Goal: Information Seeking & Learning: Learn about a topic

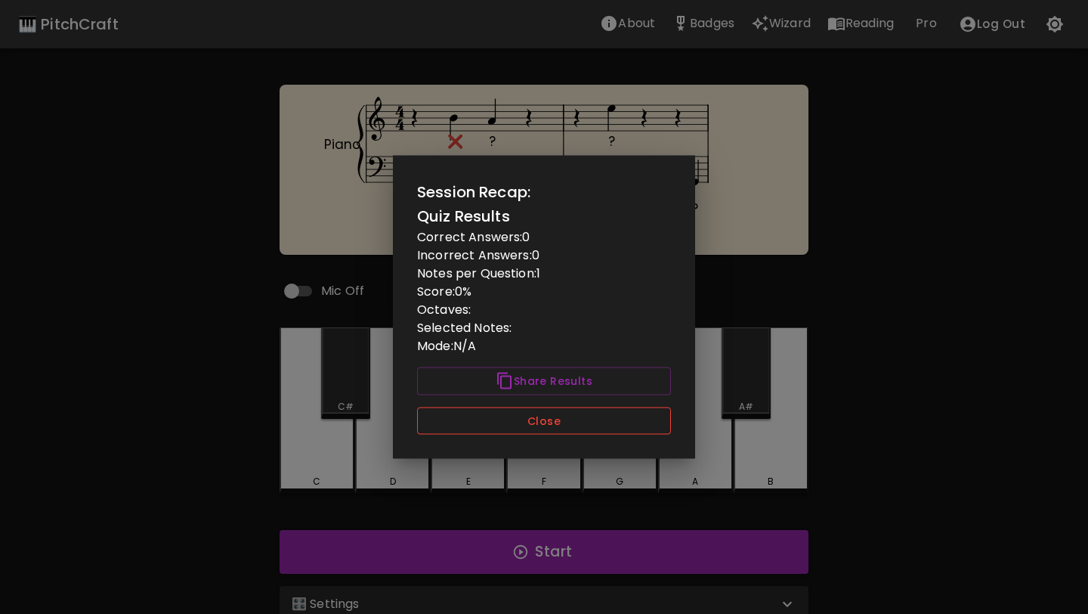
click at [573, 432] on button "Close" at bounding box center [544, 421] width 254 height 28
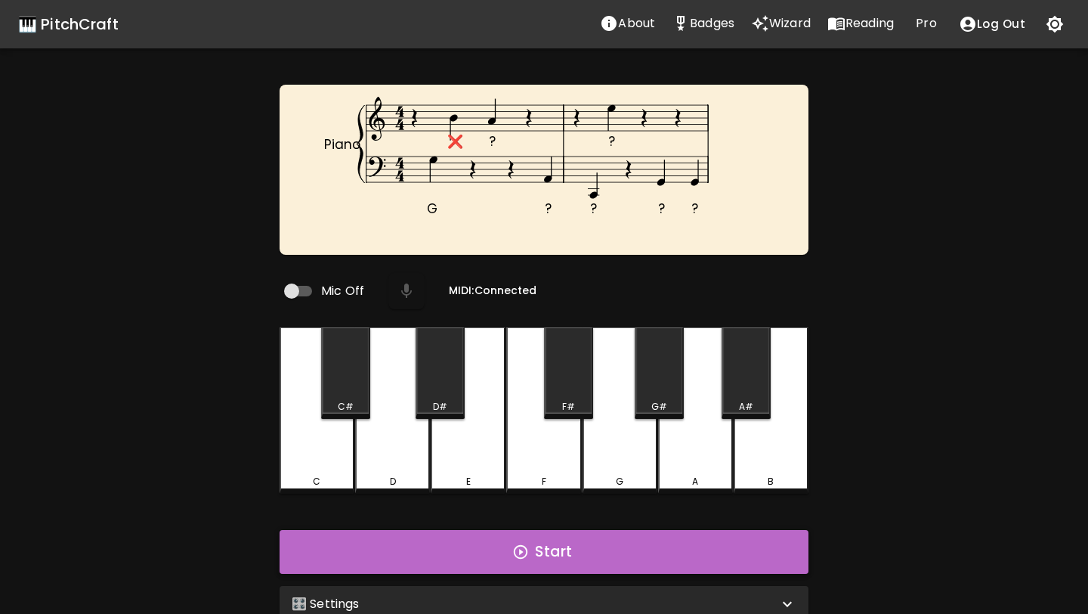
click at [504, 543] on button "Start" at bounding box center [544, 552] width 529 height 44
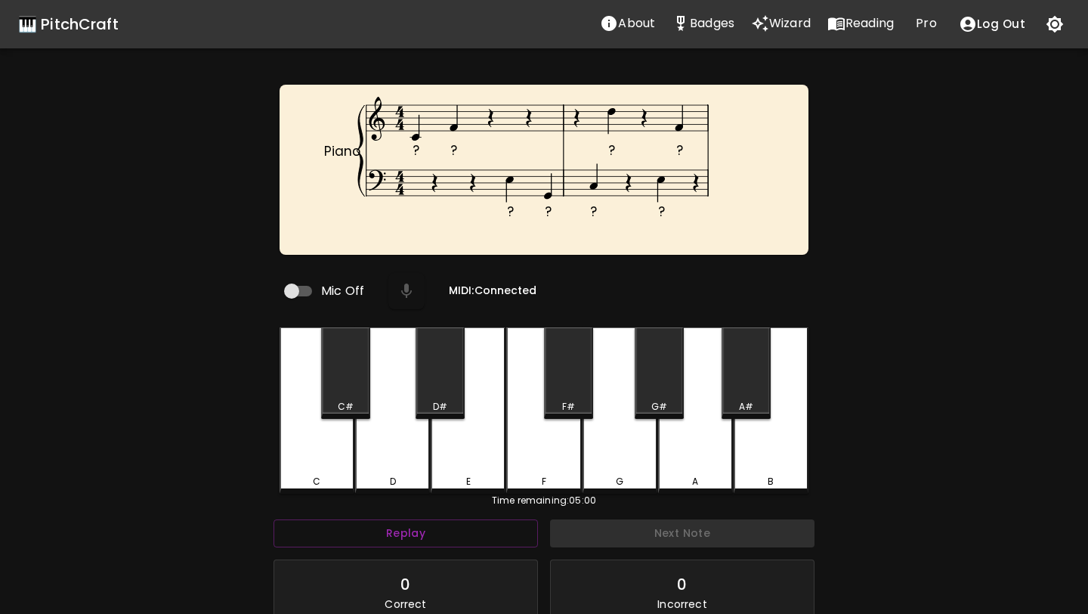
click at [331, 462] on div "C" at bounding box center [317, 410] width 75 height 166
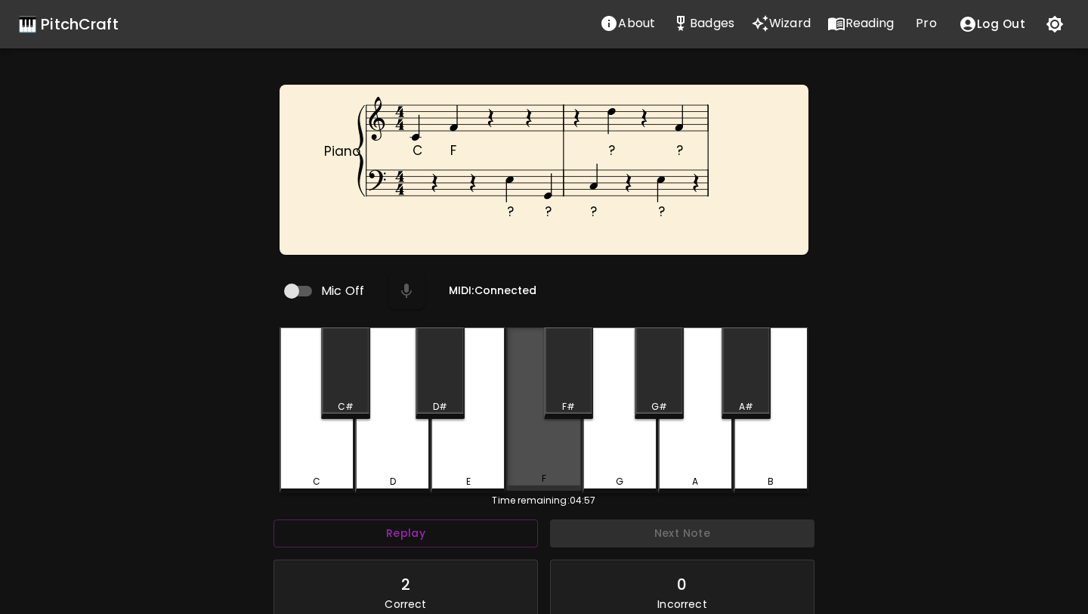
click at [523, 463] on div "F" at bounding box center [543, 408] width 75 height 163
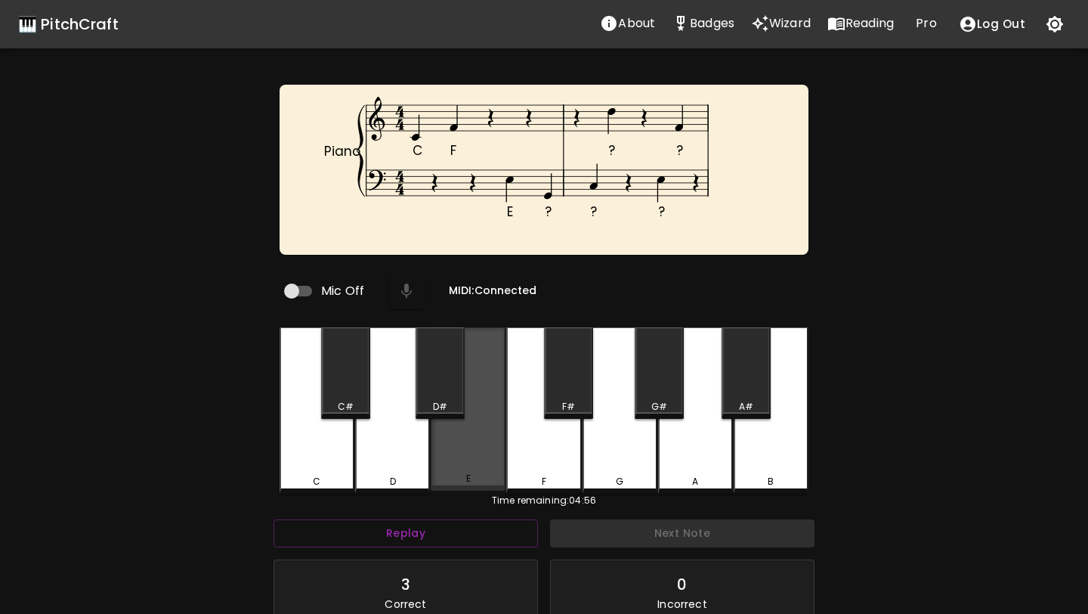
click at [485, 460] on div "E" at bounding box center [468, 408] width 75 height 163
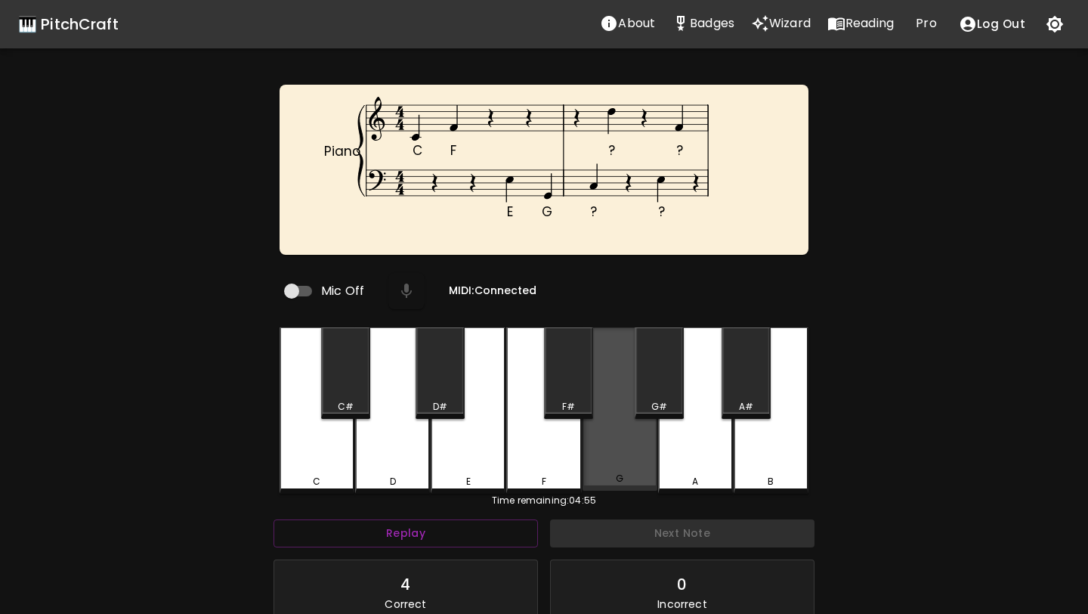
click at [646, 459] on div "G" at bounding box center [620, 408] width 75 height 163
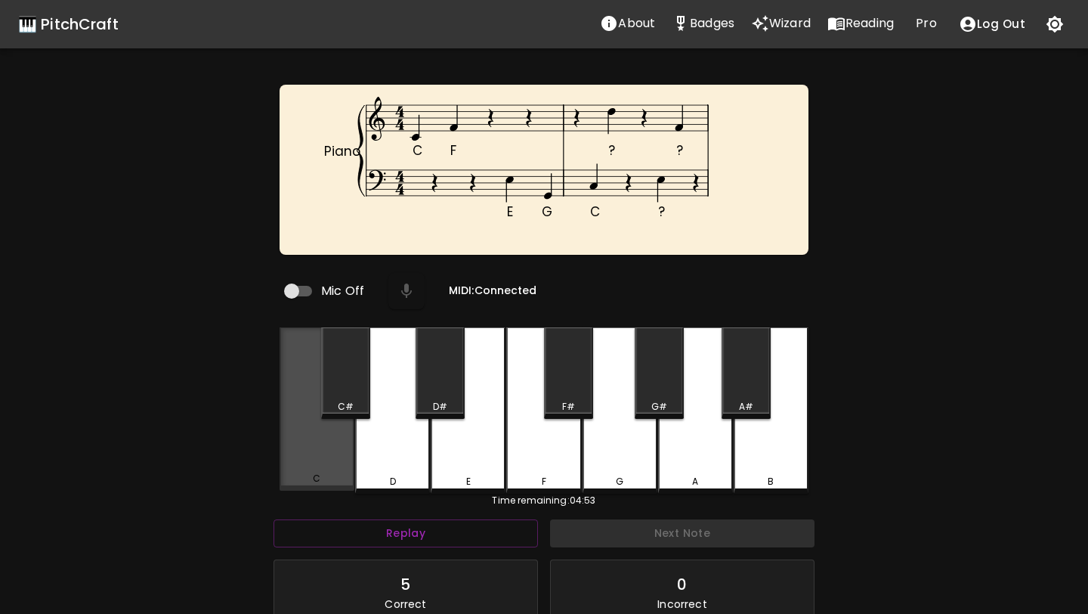
click at [336, 443] on div "C" at bounding box center [317, 408] width 75 height 163
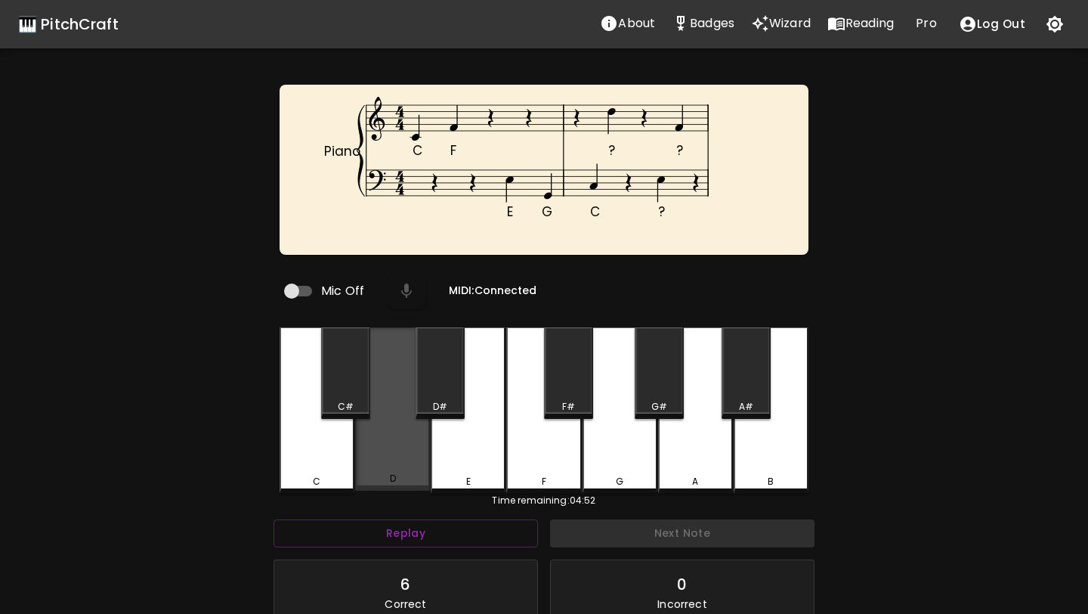
click at [377, 444] on div "D" at bounding box center [392, 408] width 75 height 163
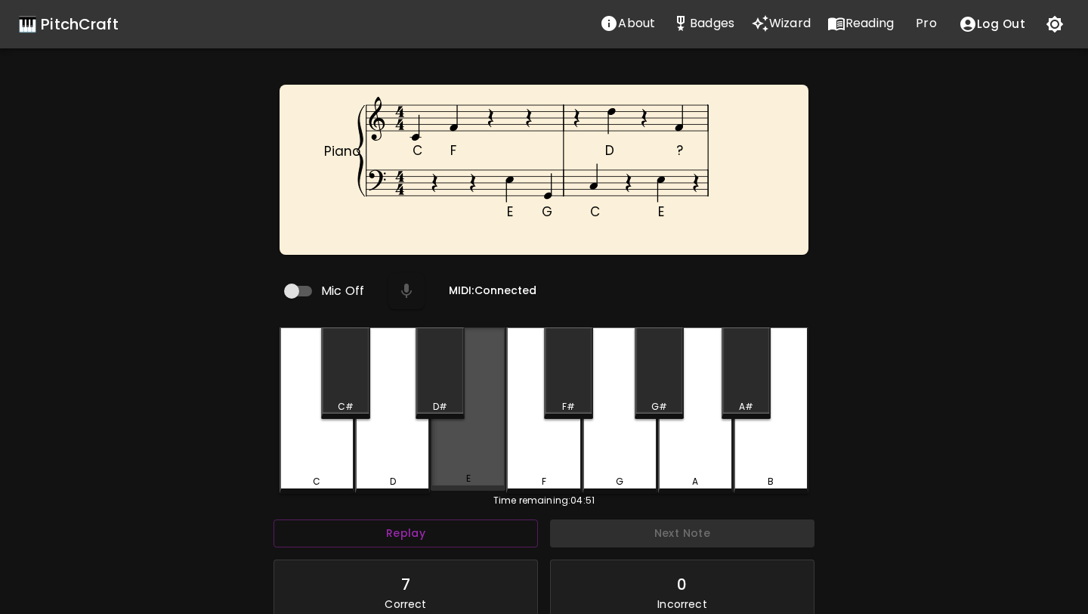
click at [456, 453] on div "E" at bounding box center [468, 408] width 75 height 163
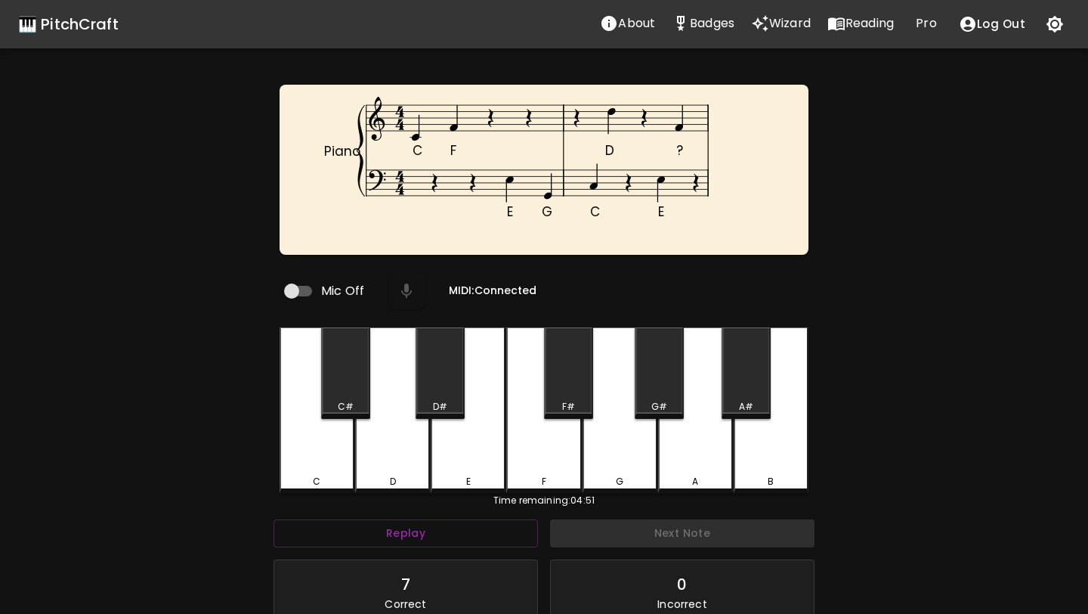
click at [528, 459] on div "F" at bounding box center [543, 410] width 75 height 166
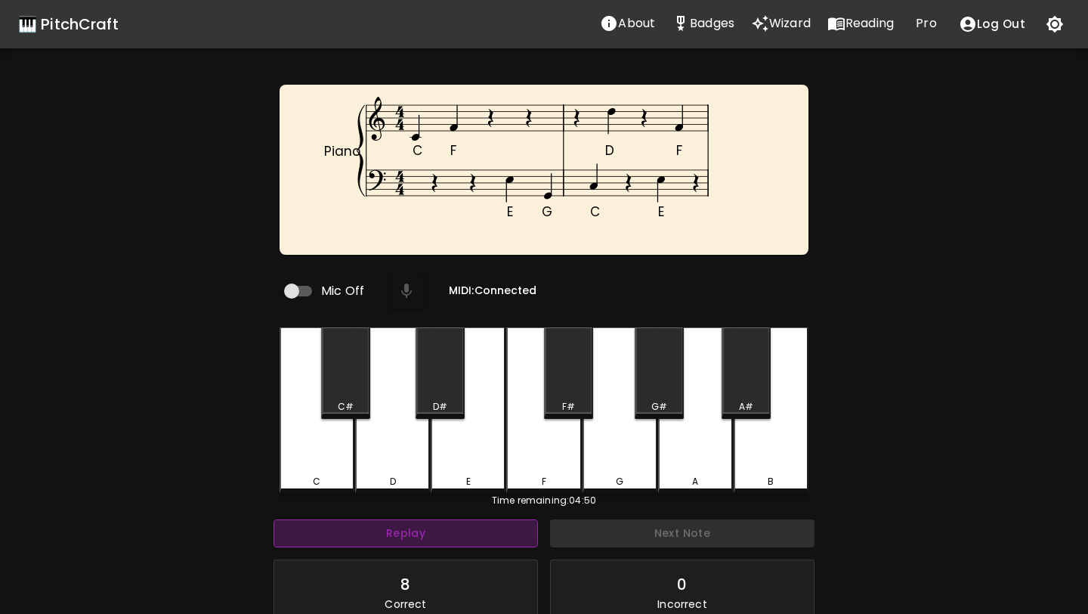
click at [484, 534] on button "Replay" at bounding box center [406, 533] width 265 height 28
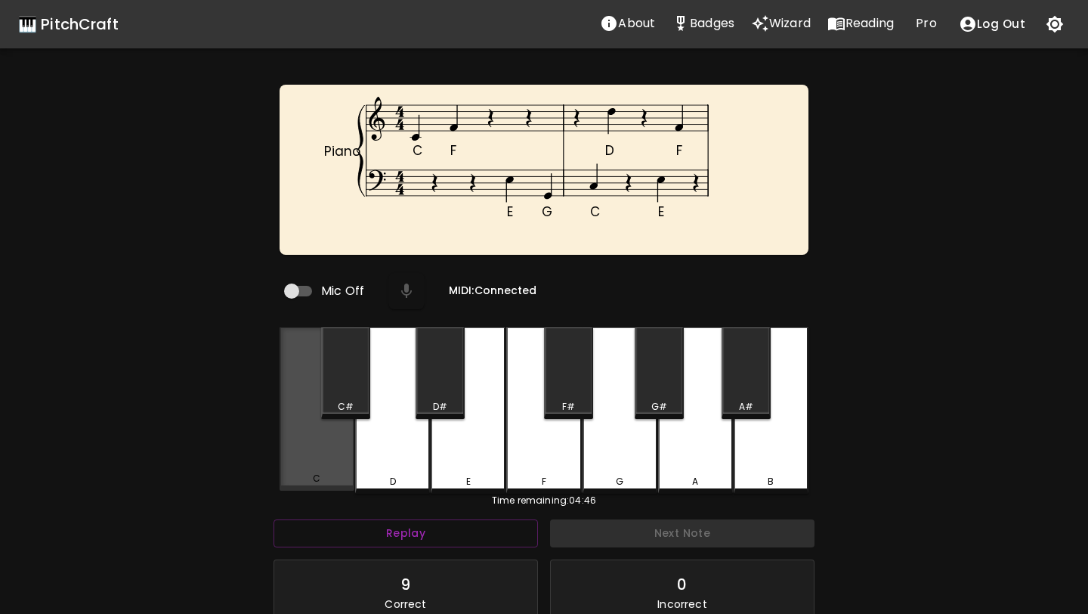
click at [288, 424] on div "C" at bounding box center [317, 408] width 75 height 163
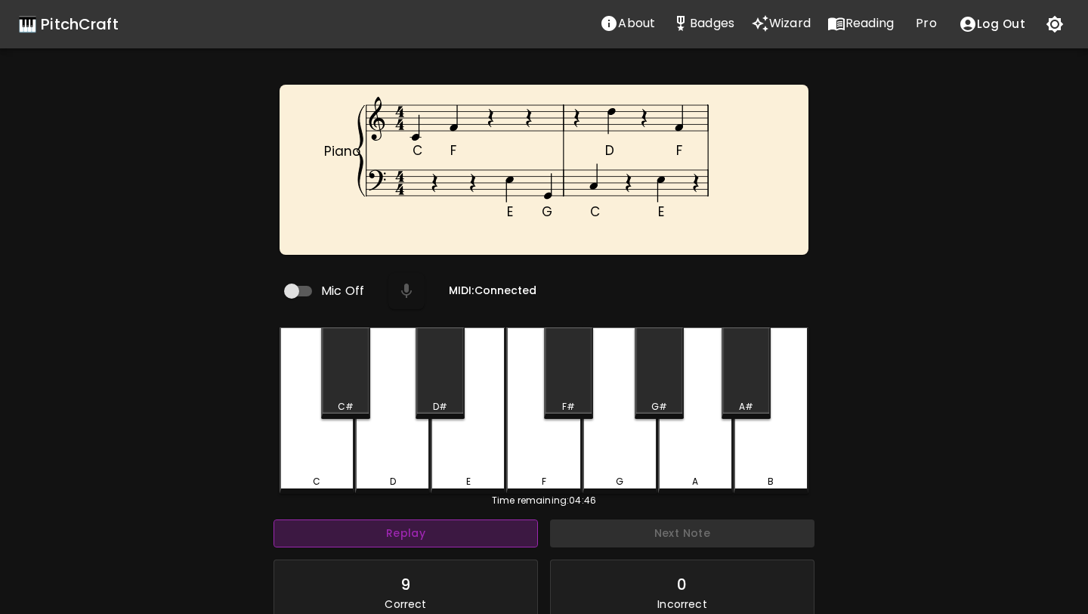
click at [350, 524] on button "Replay" at bounding box center [406, 533] width 265 height 28
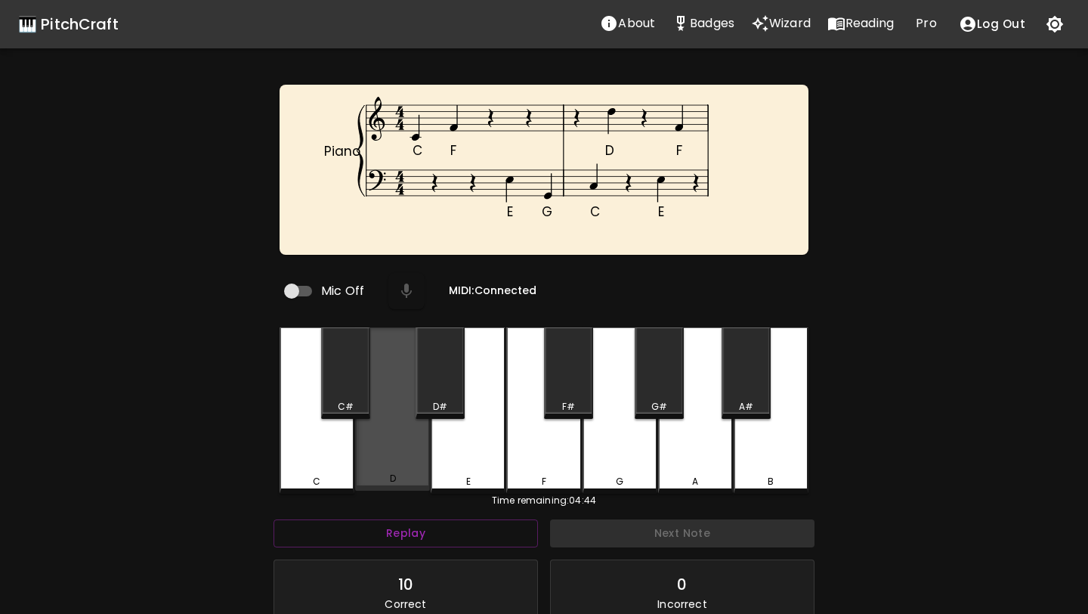
click at [413, 461] on div "D" at bounding box center [392, 408] width 75 height 163
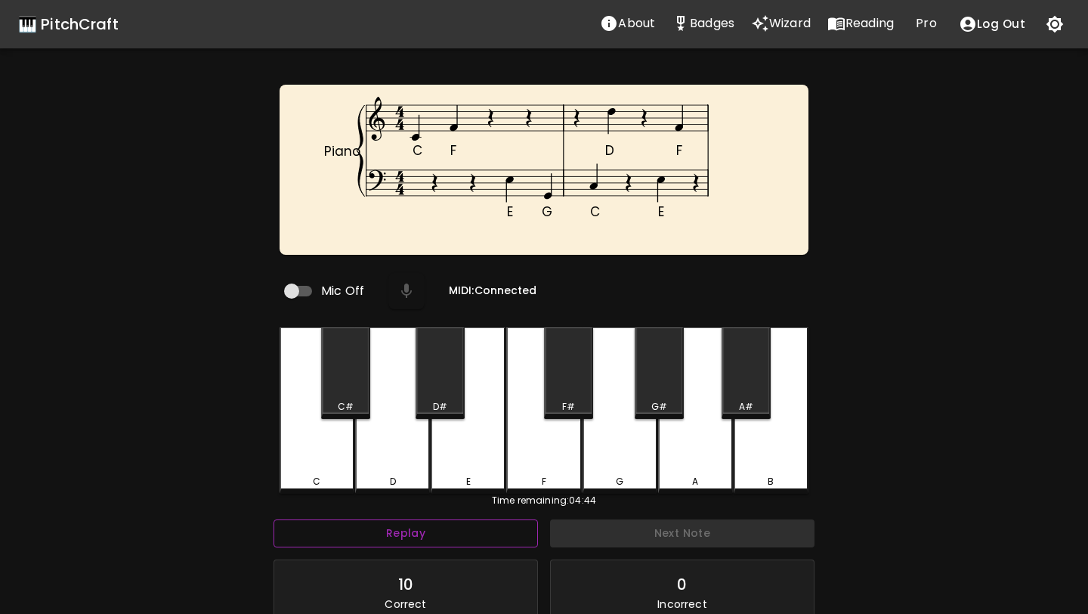
click at [411, 527] on button "Replay" at bounding box center [406, 533] width 265 height 28
click at [391, 456] on div "D" at bounding box center [392, 410] width 75 height 166
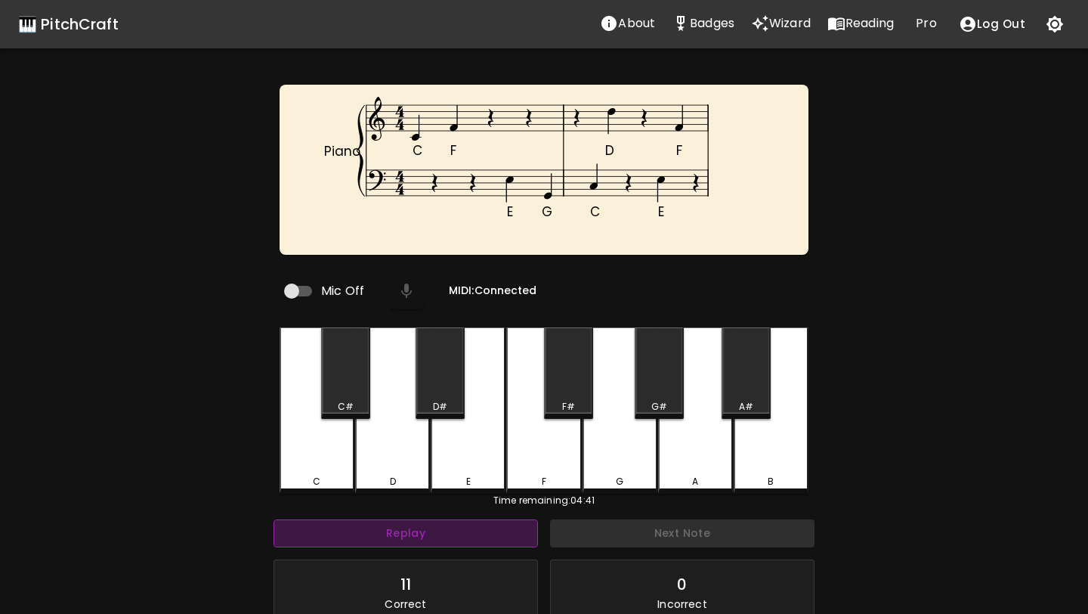
click at [419, 534] on button "Replay" at bounding box center [406, 533] width 265 height 28
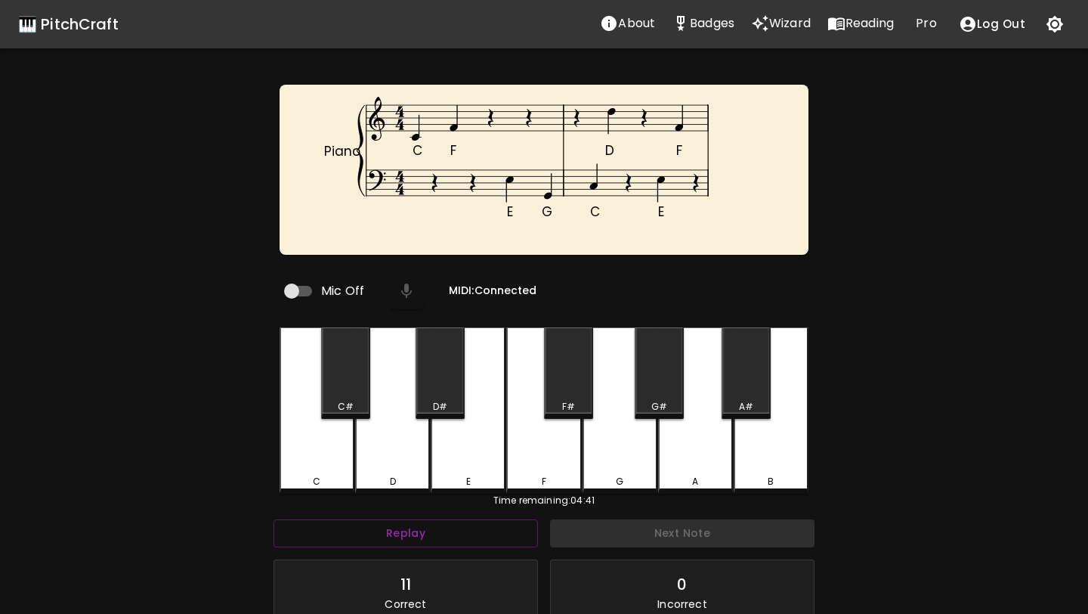
click at [760, 426] on div "B" at bounding box center [771, 410] width 75 height 166
click at [437, 527] on button "Replay" at bounding box center [406, 533] width 265 height 28
click at [560, 460] on div "F" at bounding box center [543, 410] width 75 height 166
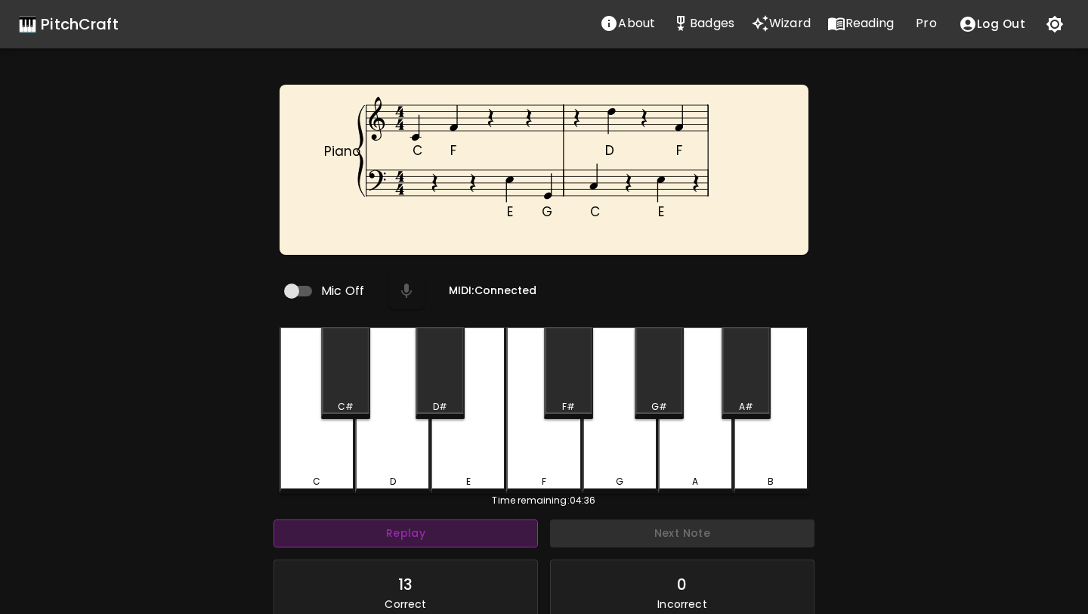
click at [482, 522] on button "Replay" at bounding box center [406, 533] width 265 height 28
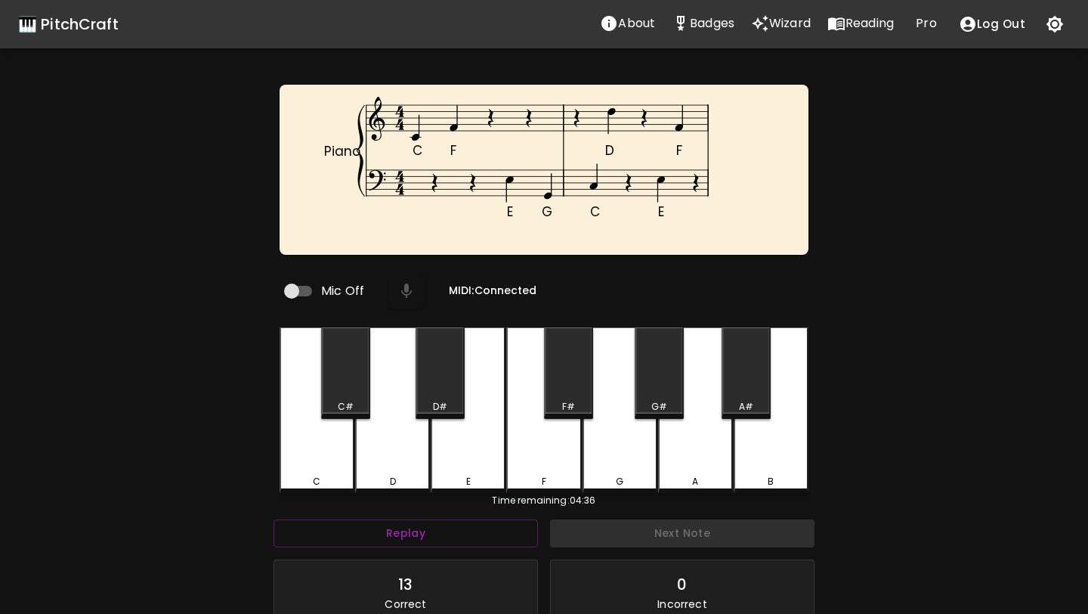
click at [324, 457] on div "C" at bounding box center [317, 410] width 75 height 166
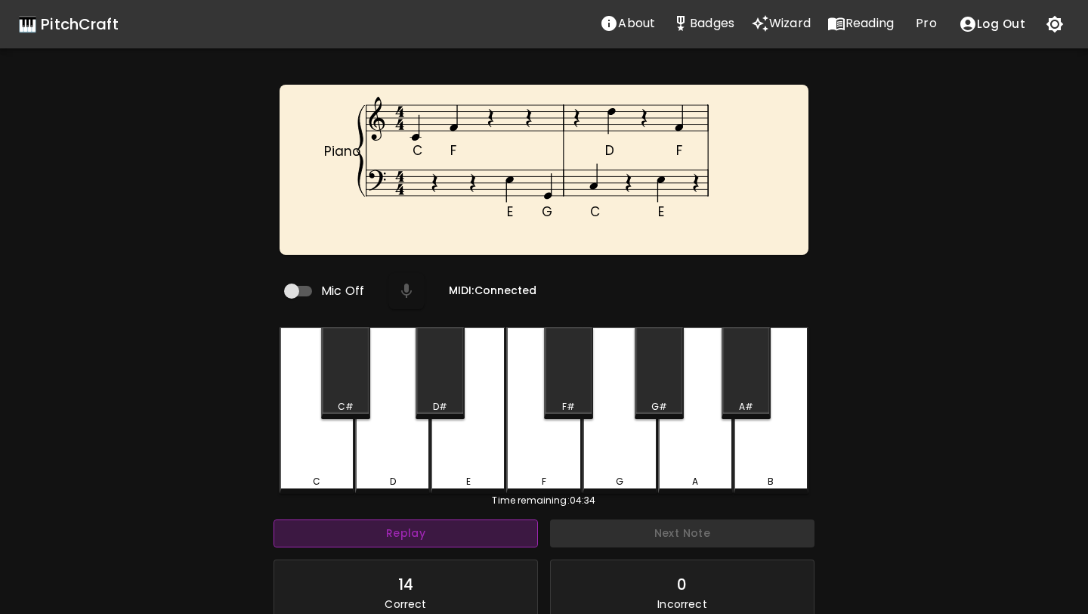
click at [406, 534] on button "Replay" at bounding box center [406, 533] width 265 height 28
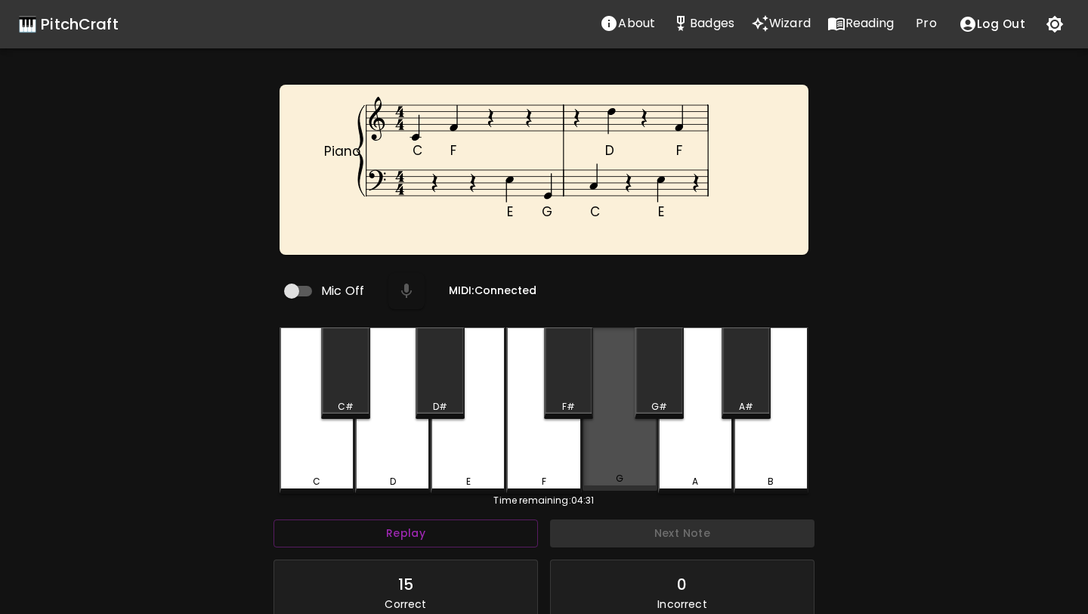
click at [622, 442] on div "G" at bounding box center [620, 408] width 75 height 163
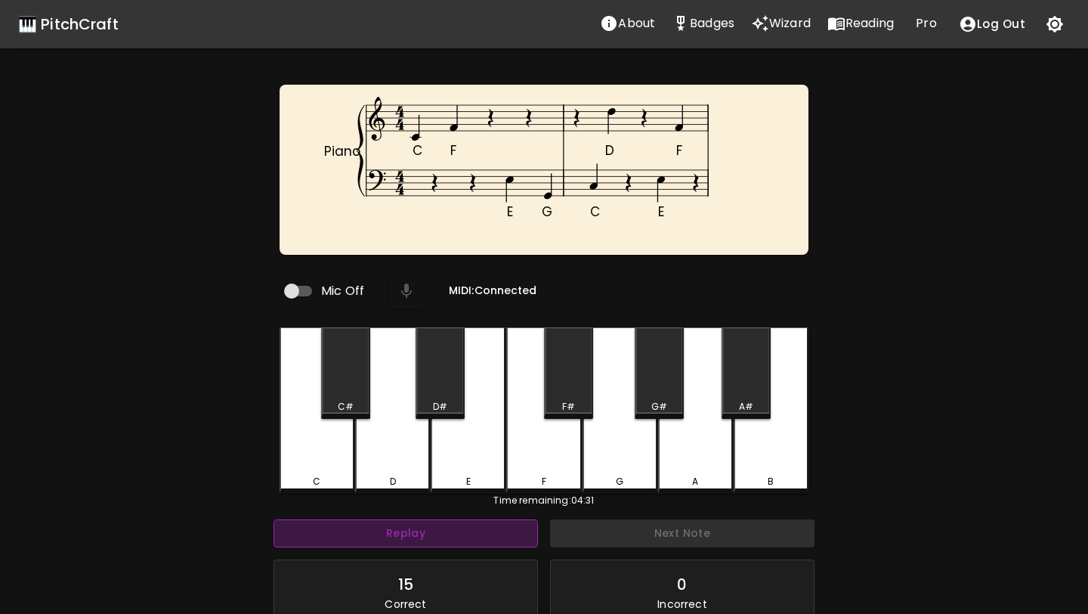
click at [481, 520] on button "Replay" at bounding box center [406, 533] width 265 height 28
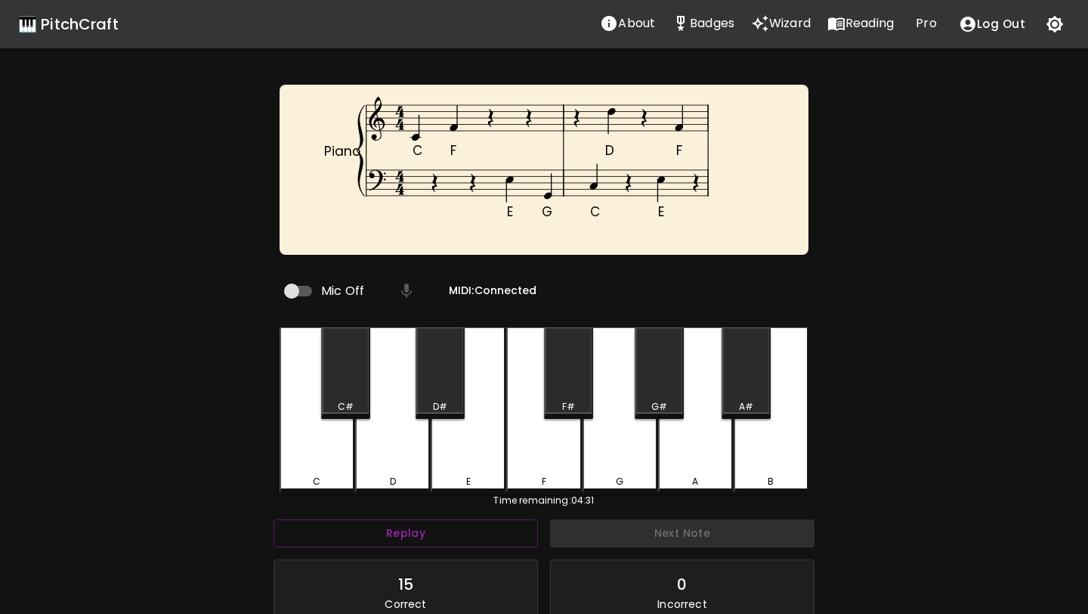
click at [316, 449] on div "C" at bounding box center [317, 410] width 75 height 166
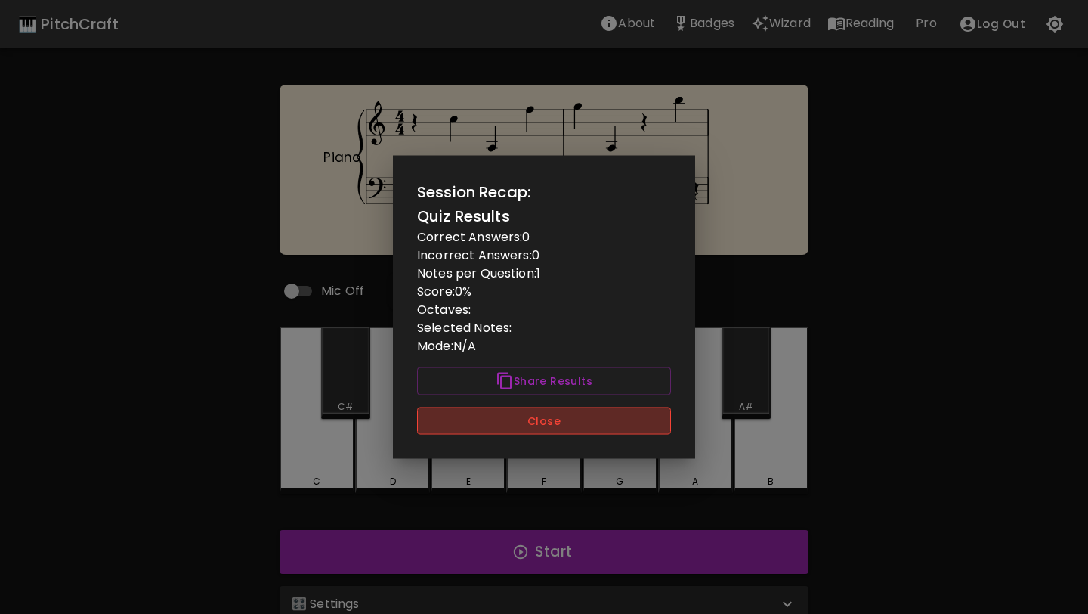
click at [568, 429] on button "Close" at bounding box center [544, 421] width 254 height 28
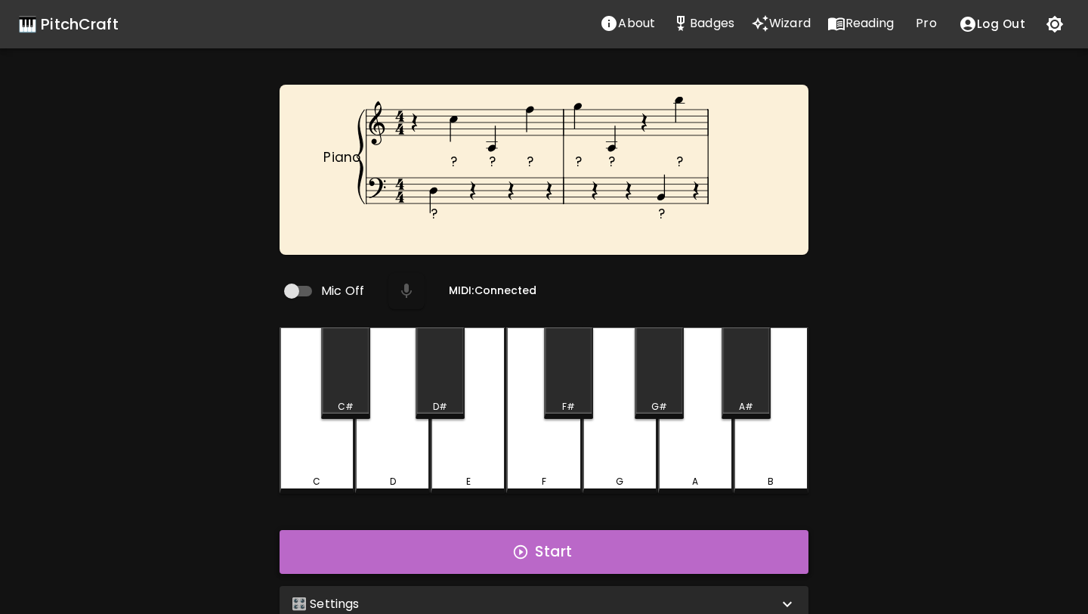
click at [569, 543] on button "Start" at bounding box center [544, 552] width 529 height 44
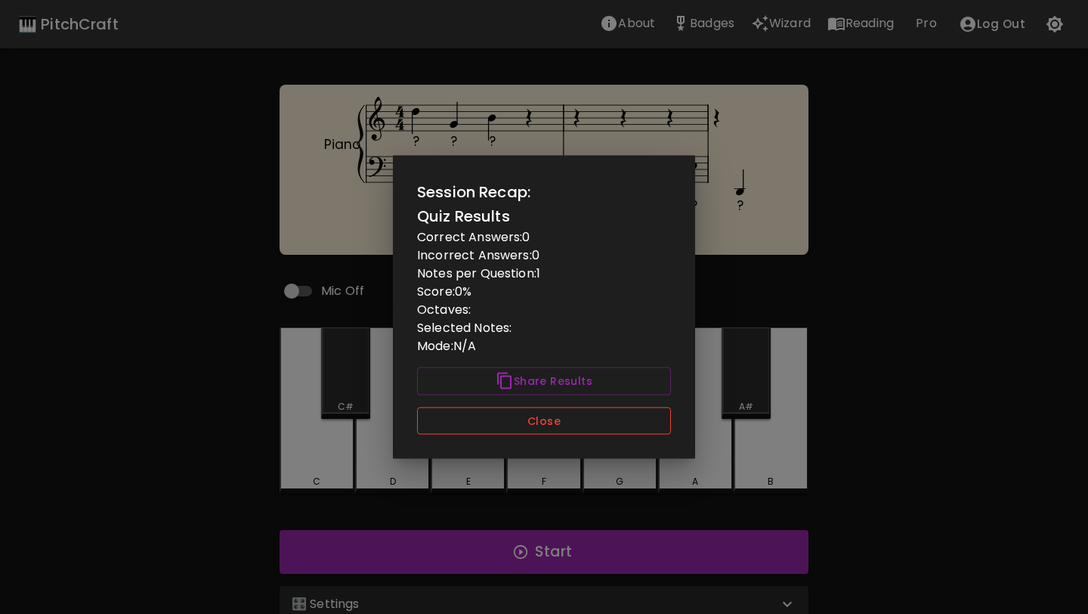
click at [652, 428] on button "Close" at bounding box center [544, 421] width 254 height 28
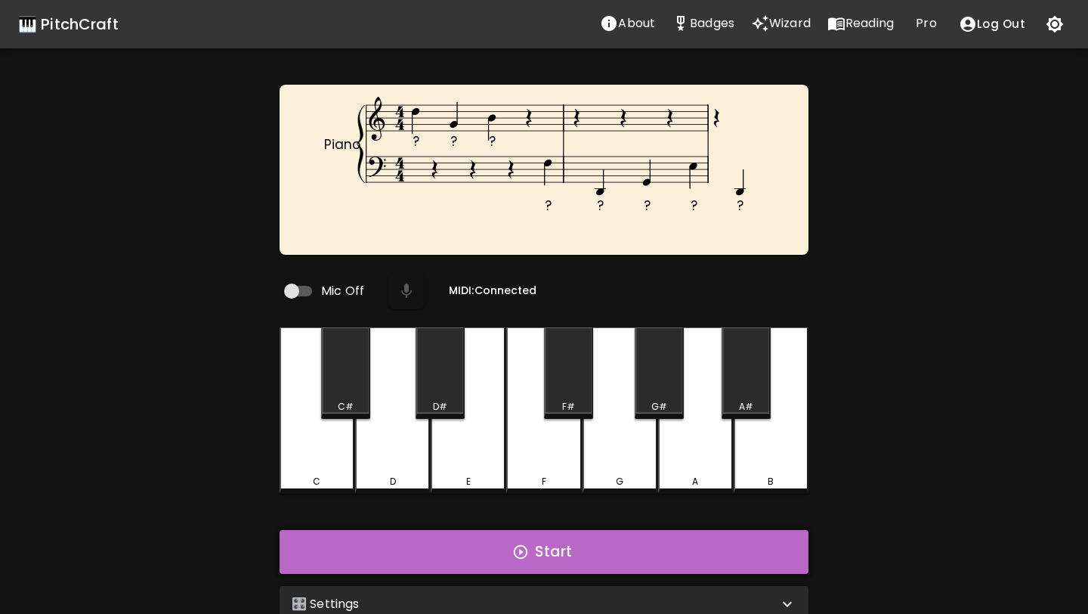
click at [624, 543] on button "Start" at bounding box center [544, 552] width 529 height 44
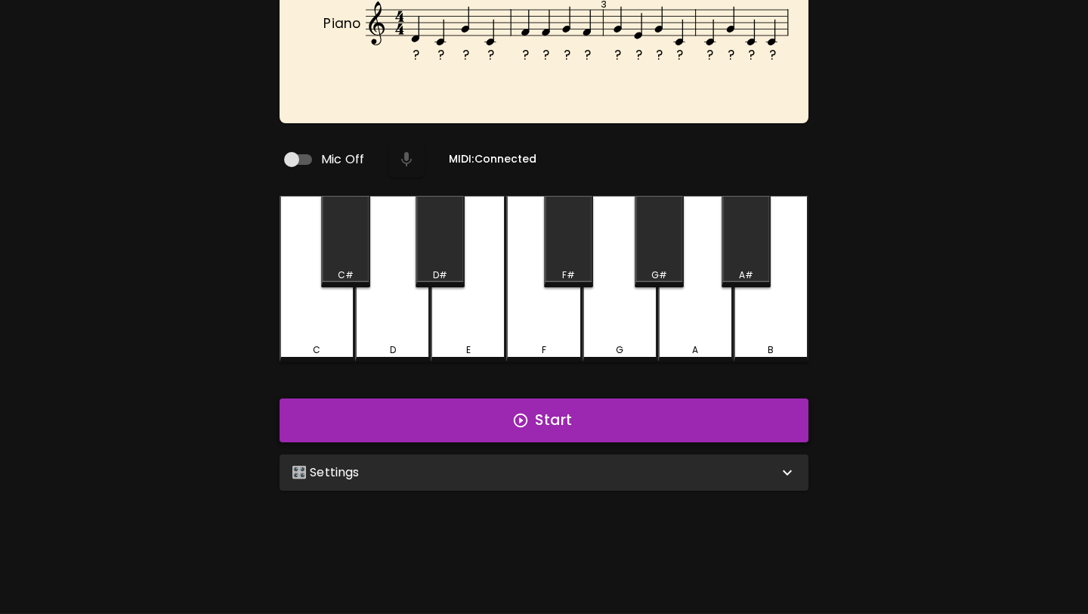
scroll to position [151, 0]
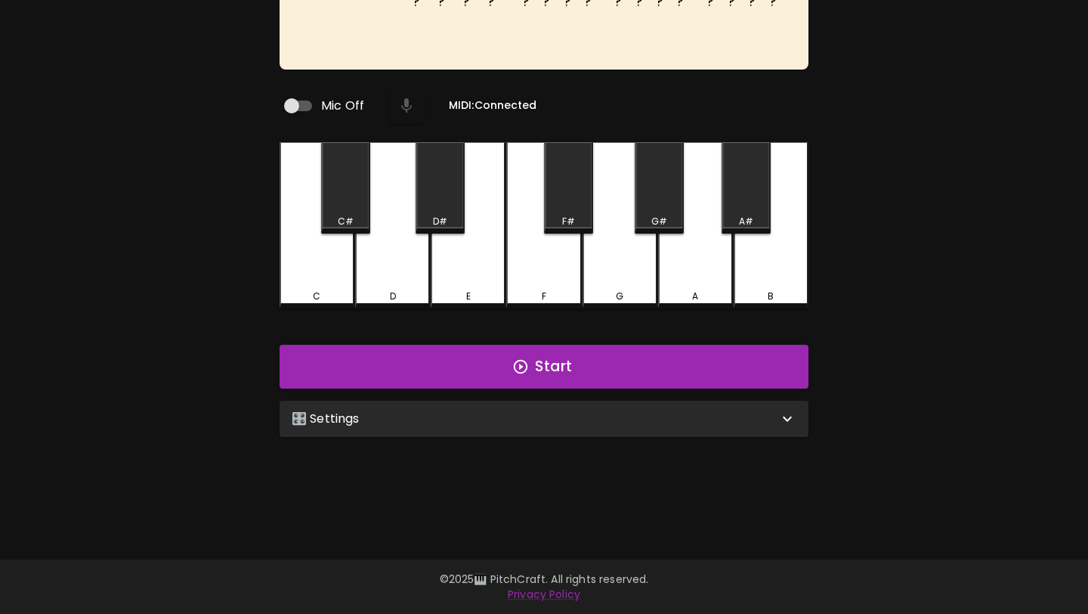
click at [548, 410] on div "🎛️ Settings" at bounding box center [535, 419] width 487 height 18
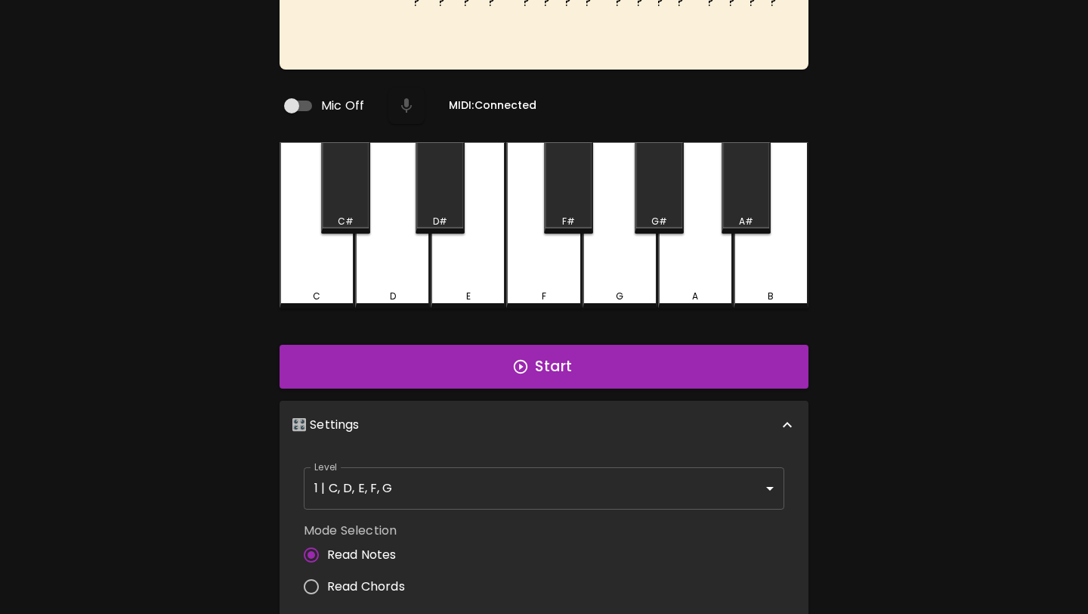
click at [522, 490] on body "🎹 PitchCraft About Badges Wizard Reading Pro Log Out ? ? ? ? ? ? ? ? ? ? ? ? ? …" at bounding box center [544, 365] width 1088 height 1033
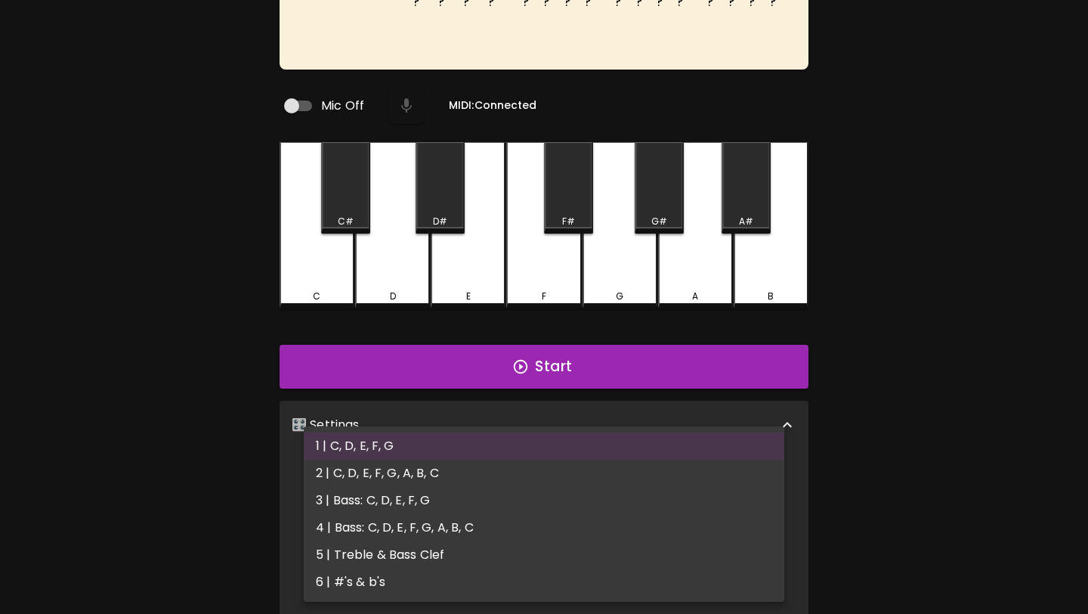
click at [508, 549] on li "5 | Treble & Bass Clef" at bounding box center [544, 554] width 481 height 27
type input "9"
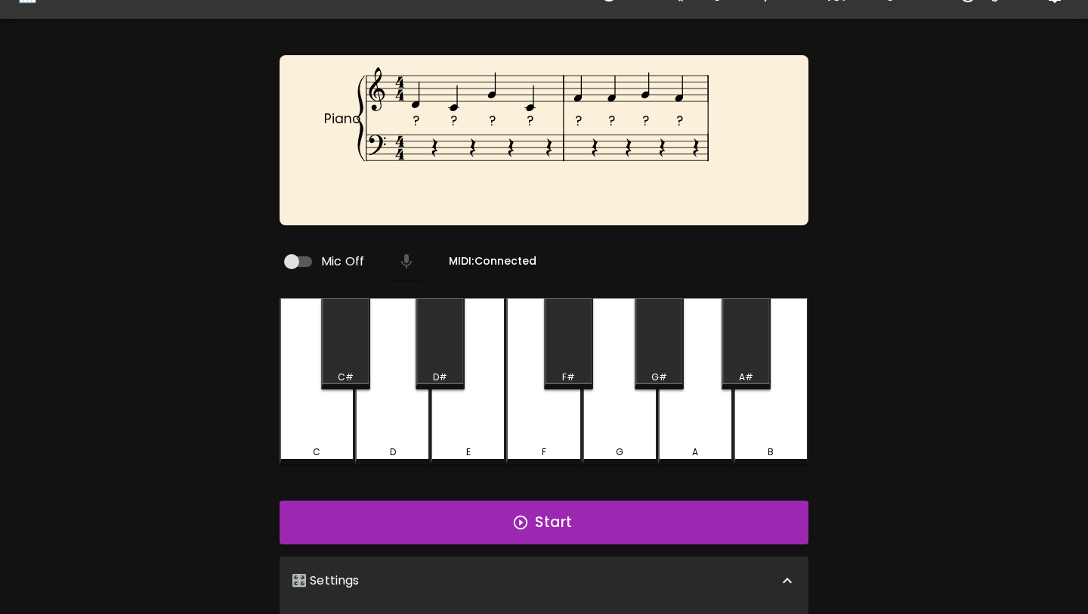
scroll to position [0, 0]
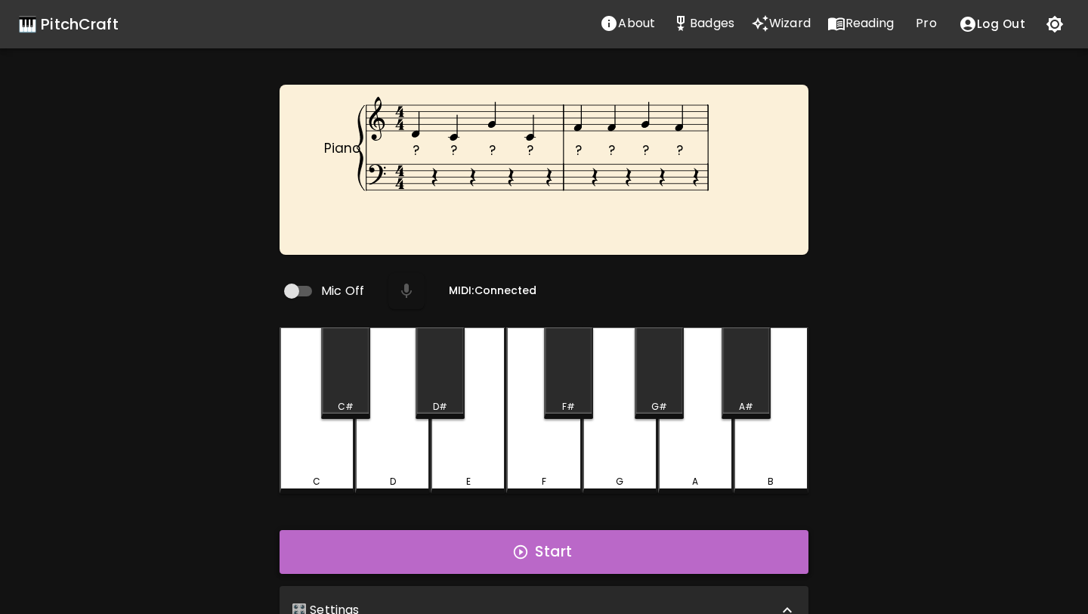
click at [658, 537] on button "Start" at bounding box center [544, 552] width 529 height 44
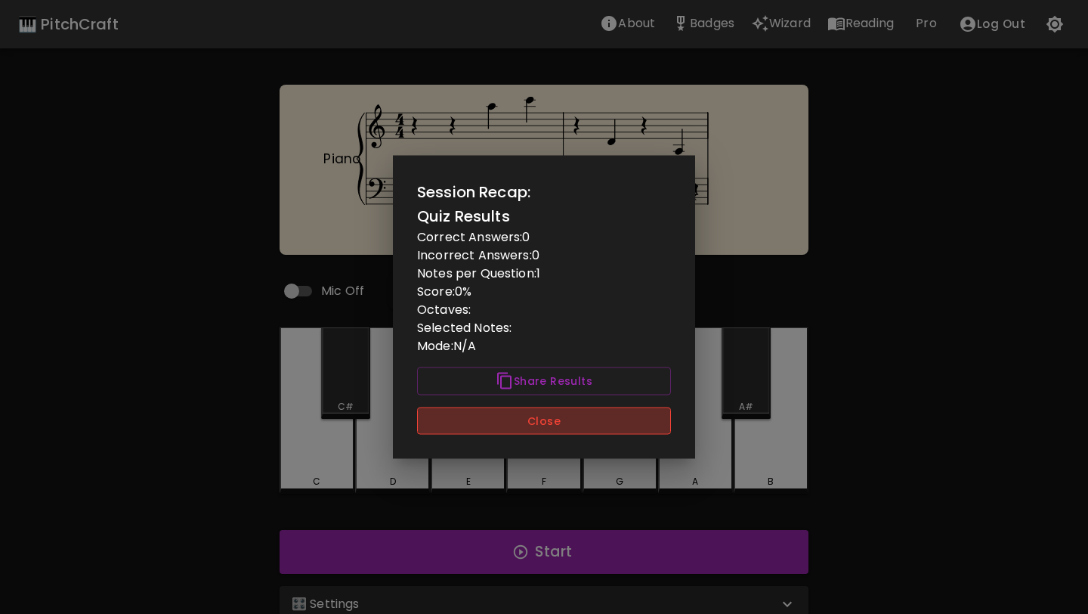
click at [583, 423] on button "Close" at bounding box center [544, 421] width 254 height 28
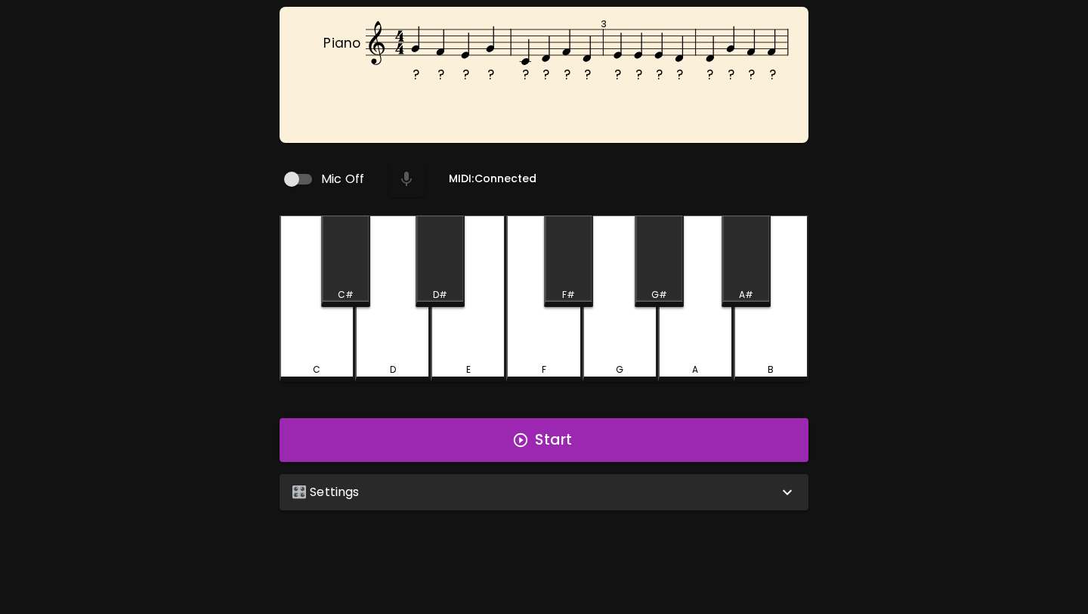
scroll to position [114, 0]
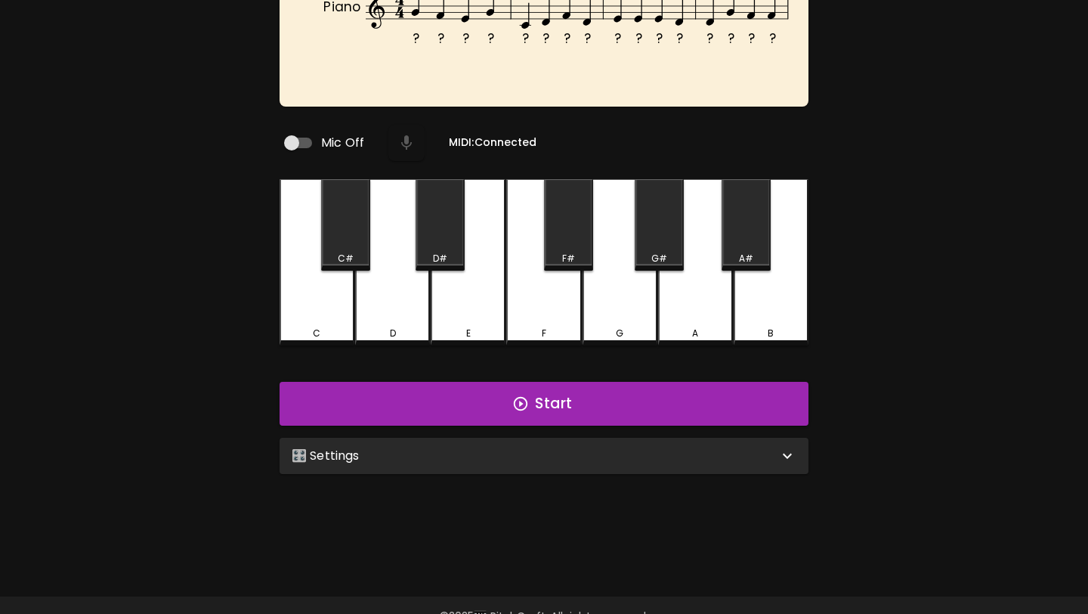
click at [476, 432] on div "🎛️ Settings Level 1 | C, D, E, F, G 1 Level Mode Selection Read Notes Read Chor…" at bounding box center [544, 456] width 541 height 48
click at [475, 472] on div "🎛️ Settings Level 1 | C, D, E, F, G 1 Level Mode Selection Read Notes Read Chor…" at bounding box center [544, 456] width 541 height 48
click at [481, 463] on div "🎛️ Settings" at bounding box center [544, 456] width 529 height 36
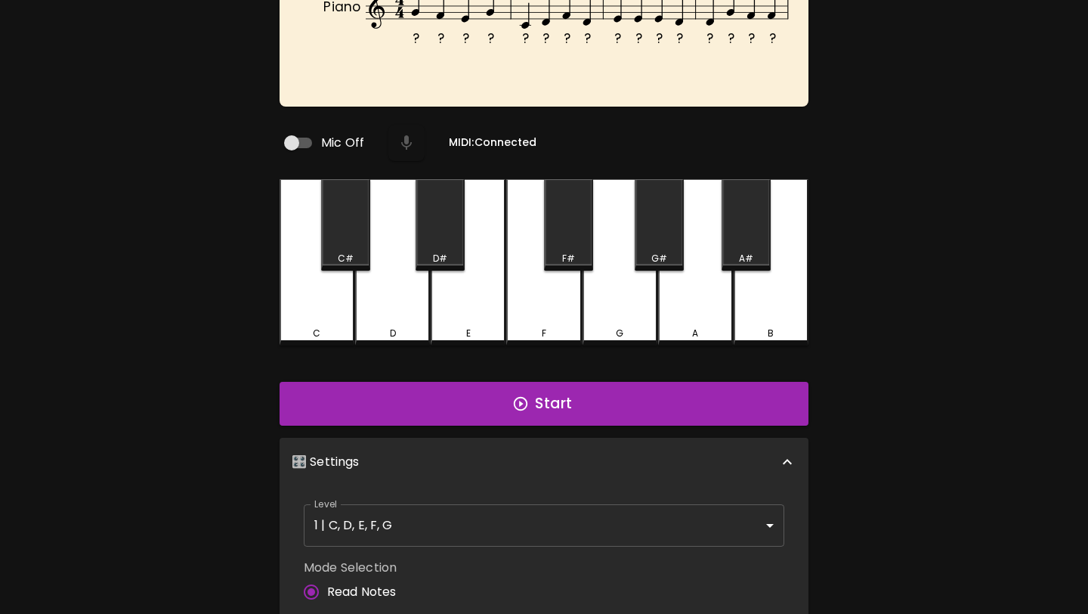
click at [456, 540] on div "Level 1 | C, D, E, F, G 1 Level" at bounding box center [544, 525] width 493 height 54
click at [476, 505] on body "🎹 PitchCraft About Badges Wizard Reading Pro Log Out ? ? ? ? ? ? ? ? ? ? ? ? ? …" at bounding box center [544, 402] width 1088 height 1033
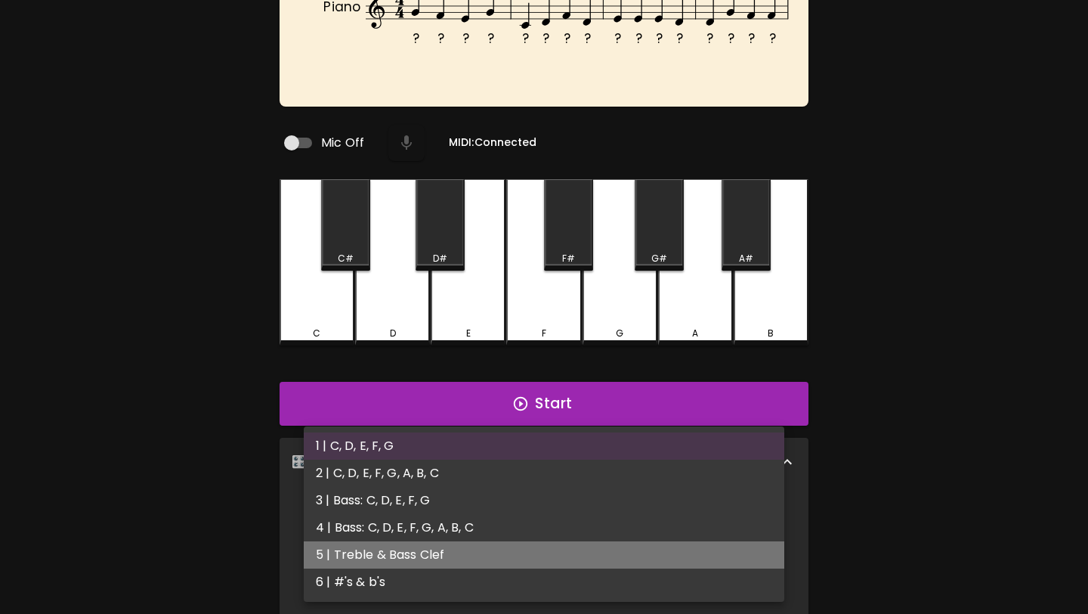
click at [460, 563] on li "5 | Treble & Bass Clef" at bounding box center [544, 554] width 481 height 27
type input "9"
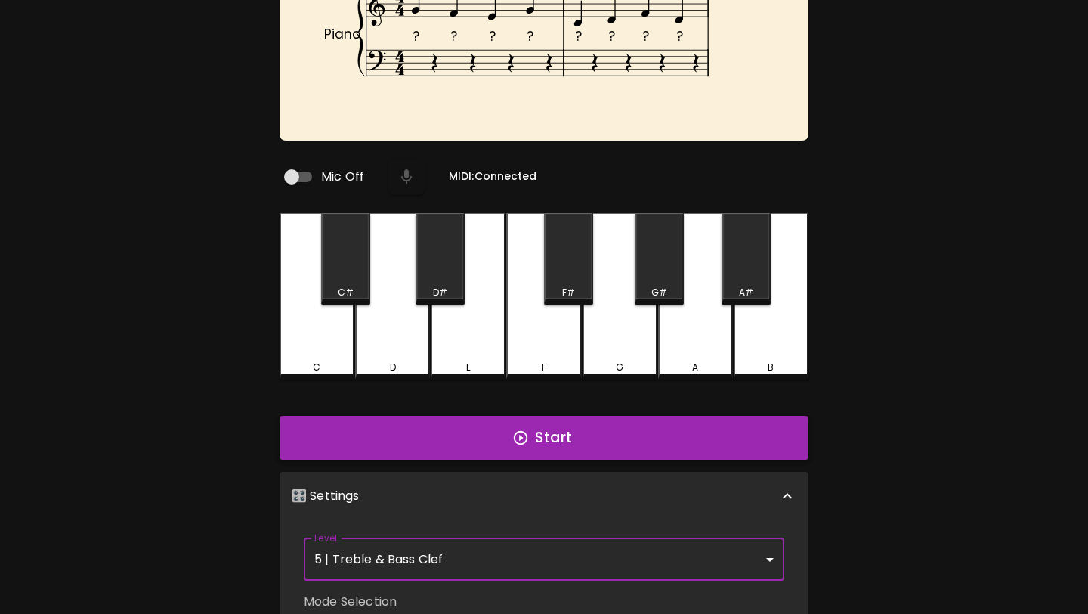
click at [501, 428] on button "Start" at bounding box center [544, 438] width 529 height 44
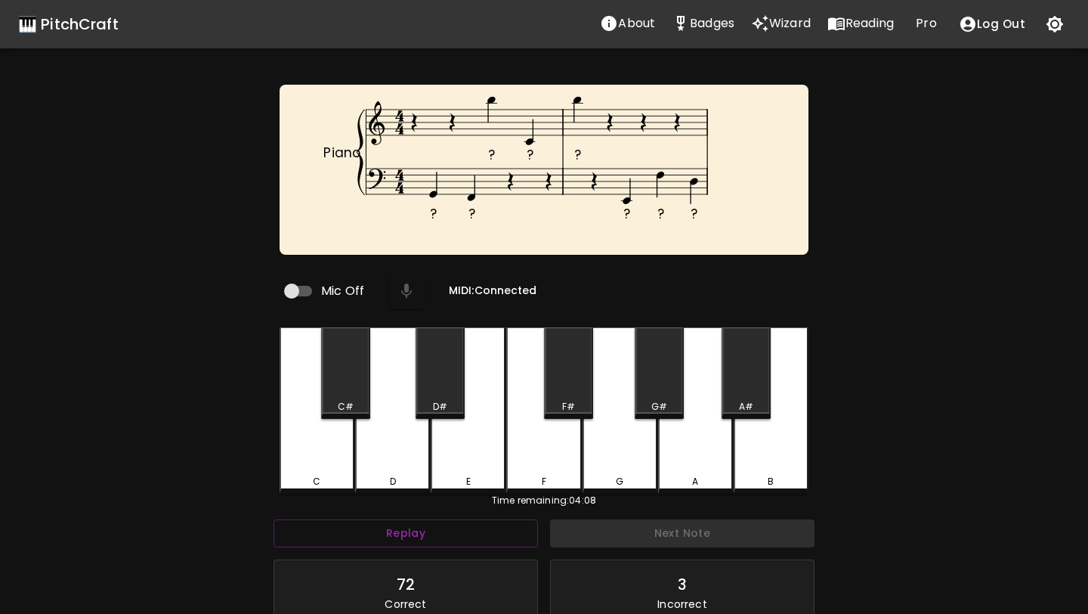
scroll to position [6, 0]
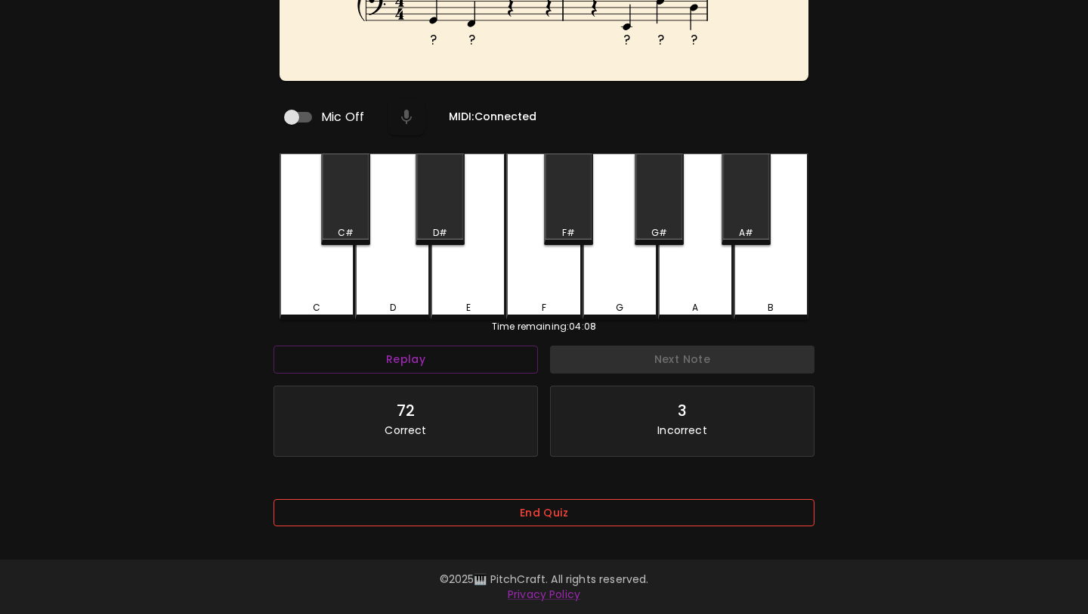
click at [492, 509] on button "End Quiz" at bounding box center [544, 513] width 541 height 28
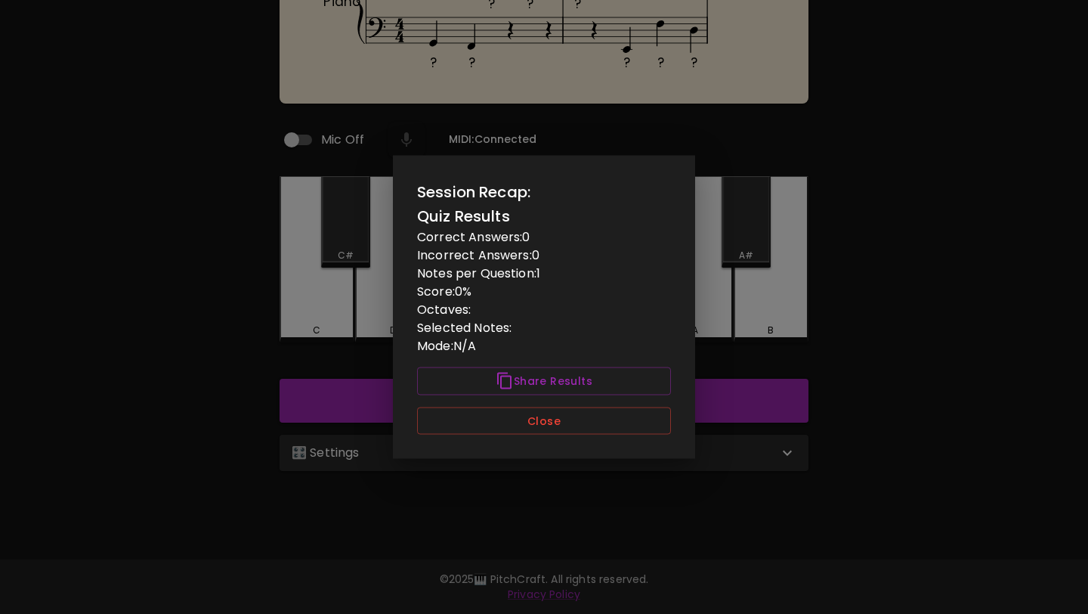
scroll to position [0, 0]
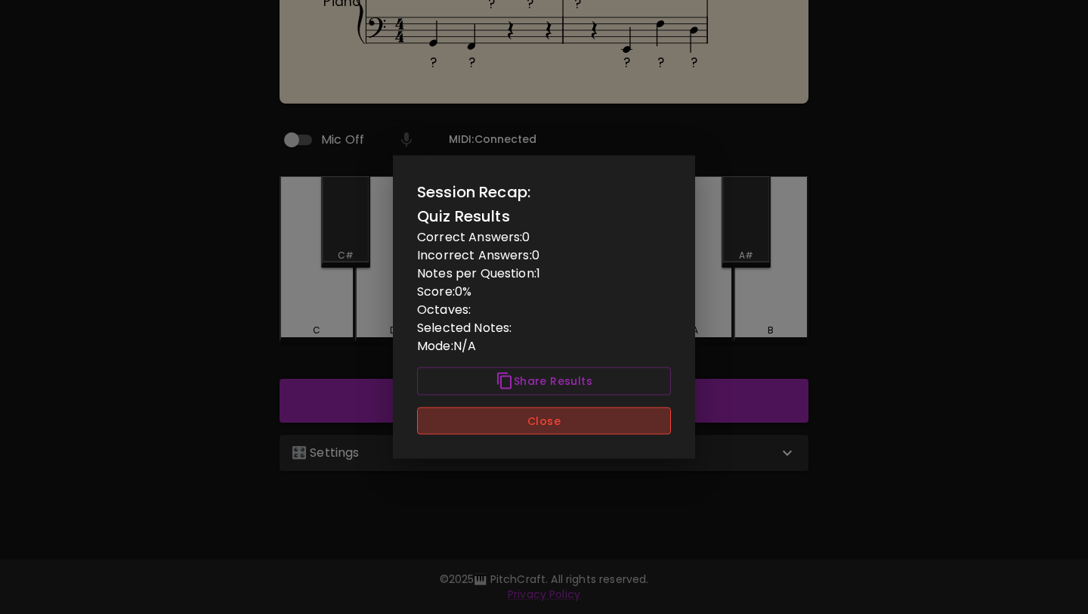
click at [516, 419] on button "Close" at bounding box center [544, 421] width 254 height 28
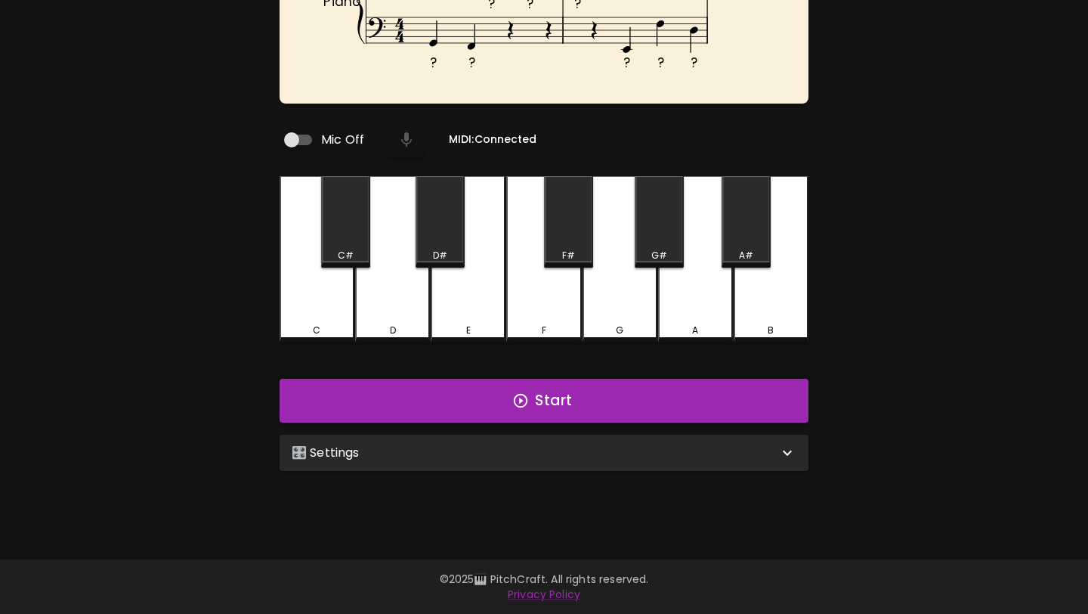
click at [536, 450] on div "🎛️ Settings" at bounding box center [535, 453] width 487 height 18
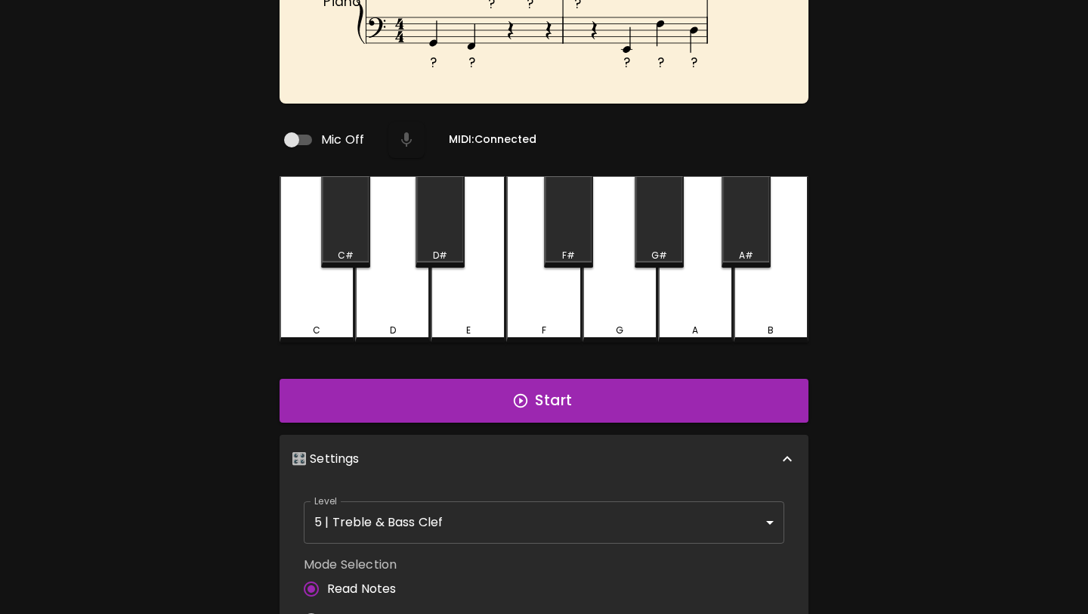
click at [507, 512] on body "🎹 PitchCraft About Badges Wizard Reading Pro Log Out ? ? ? ? ? ? ? ? Piano Mic …" at bounding box center [544, 382] width 1088 height 1067
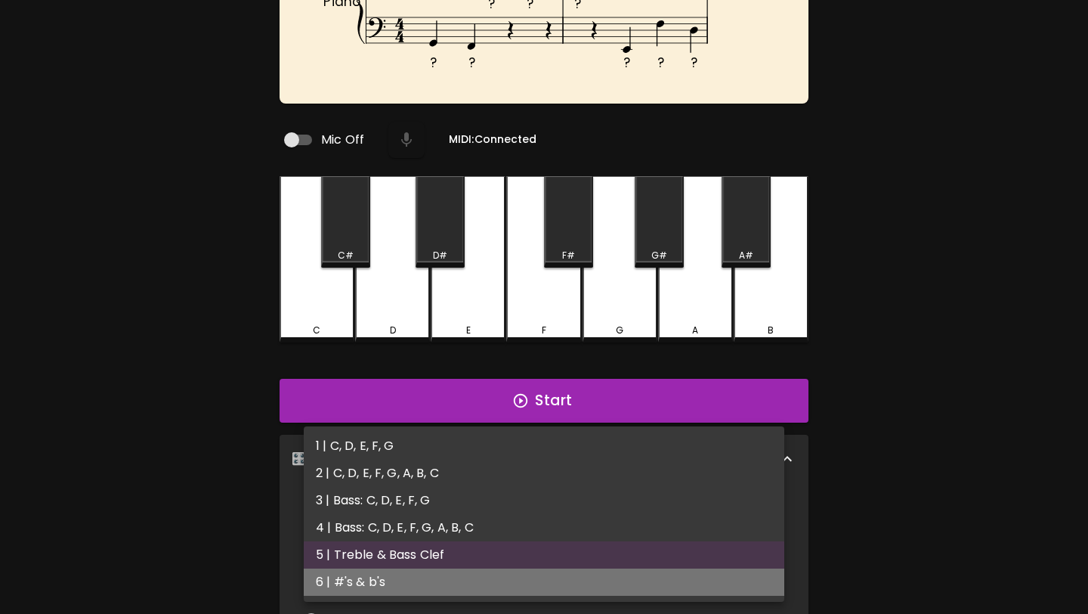
click at [481, 581] on li "6 | #'s & b's" at bounding box center [544, 581] width 481 height 27
type input "11"
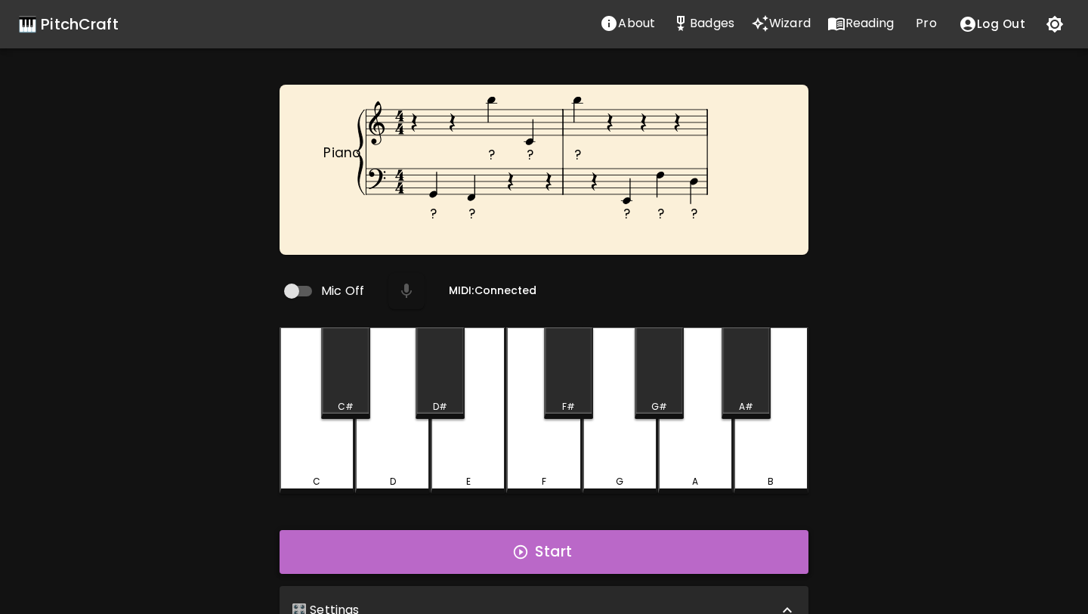
click at [525, 549] on icon "button" at bounding box center [521, 552] width 14 height 14
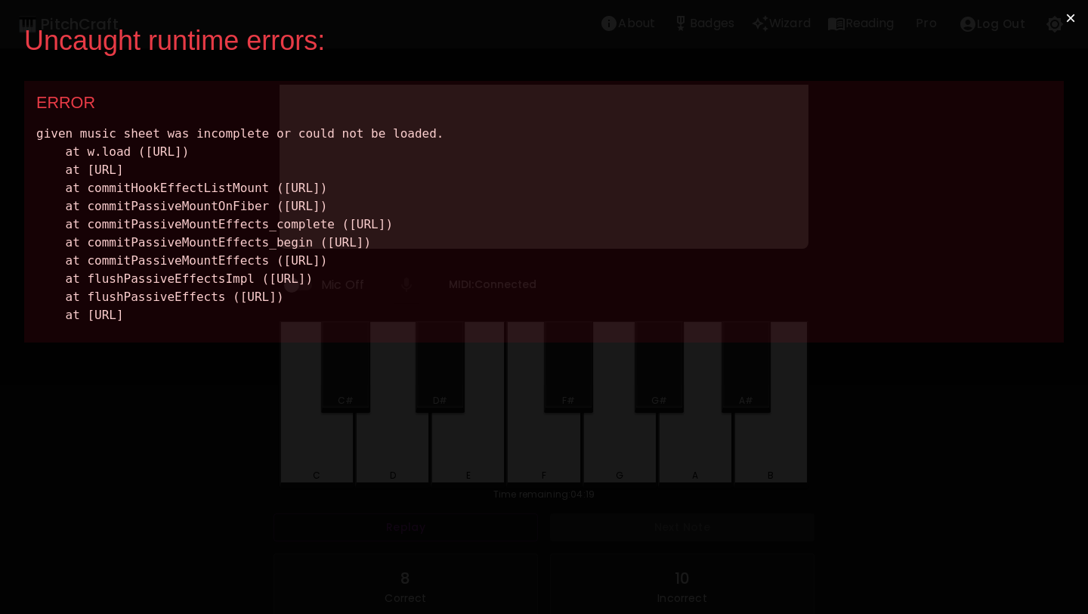
click at [1069, 17] on button "×" at bounding box center [1071, 18] width 35 height 36
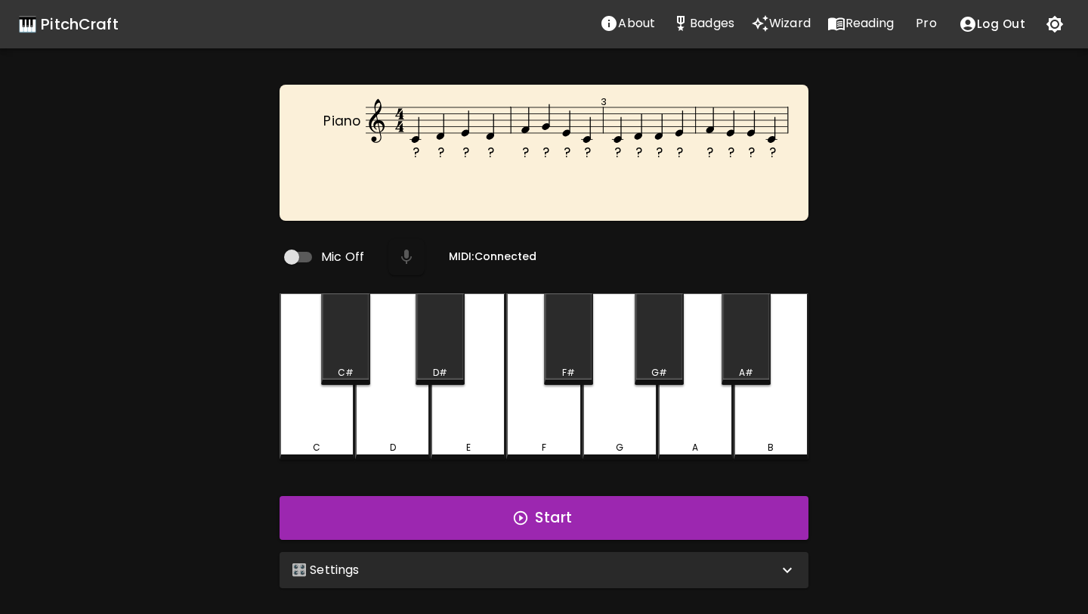
click at [528, 565] on div "🎛️ Settings" at bounding box center [535, 570] width 487 height 18
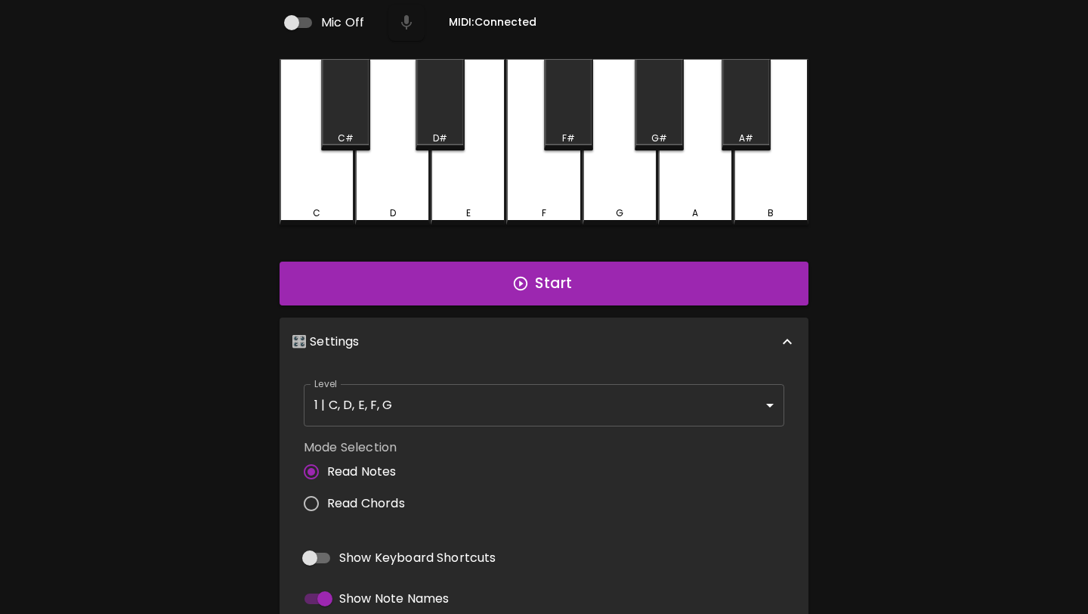
scroll to position [321, 0]
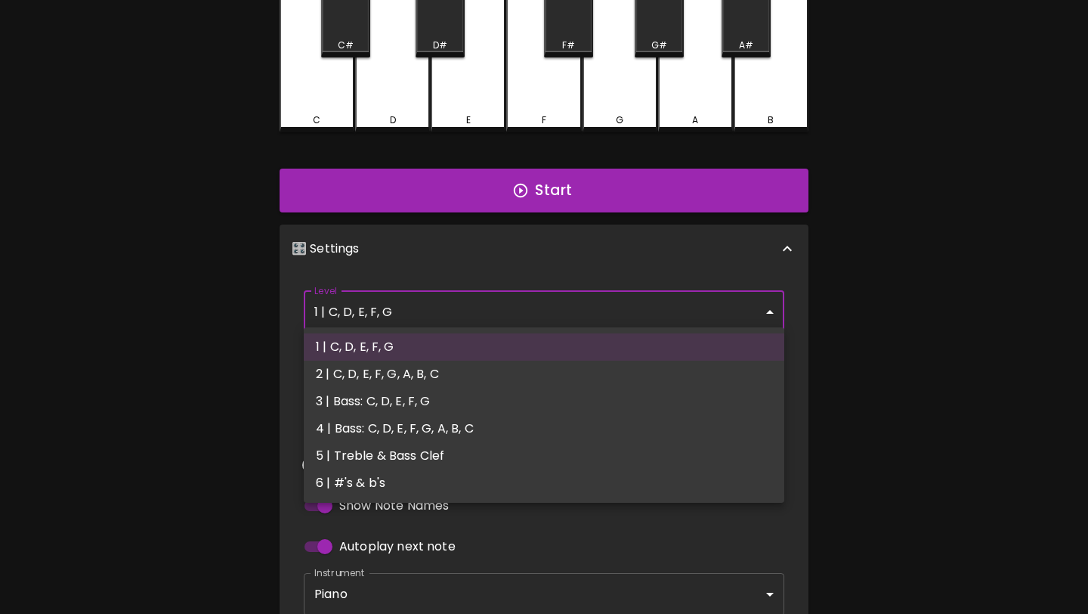
click at [540, 319] on body "🎹 PitchCraft About Badges Wizard Reading Pro Log Out ? ? ? ? ? ? ? ? ? ? ? ? ? …" at bounding box center [544, 195] width 1088 height 1033
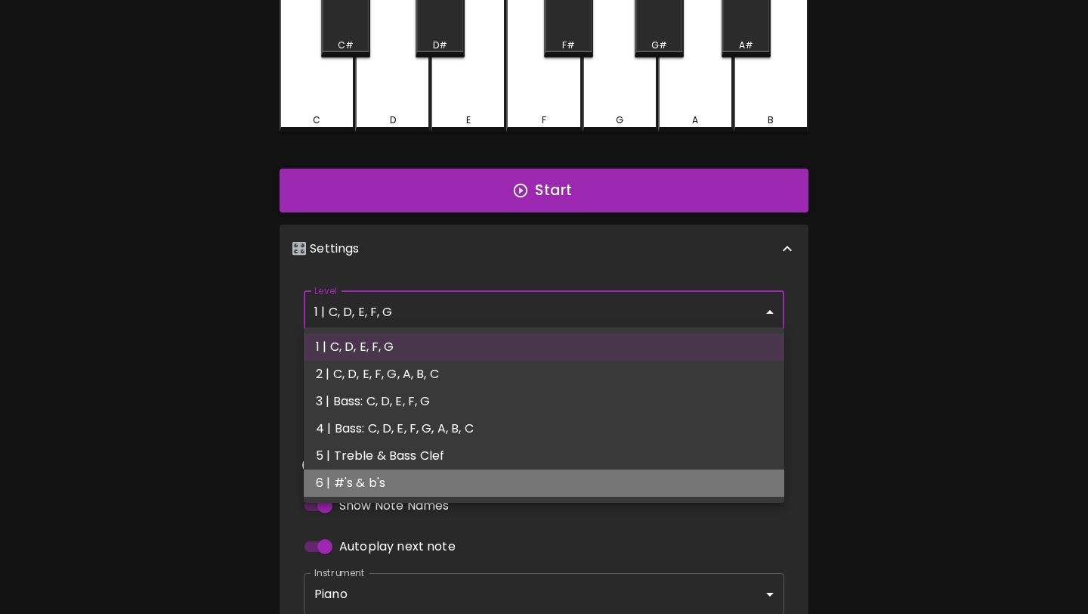
click at [520, 481] on li "6 | #'s & b's" at bounding box center [544, 482] width 481 height 27
type input "11"
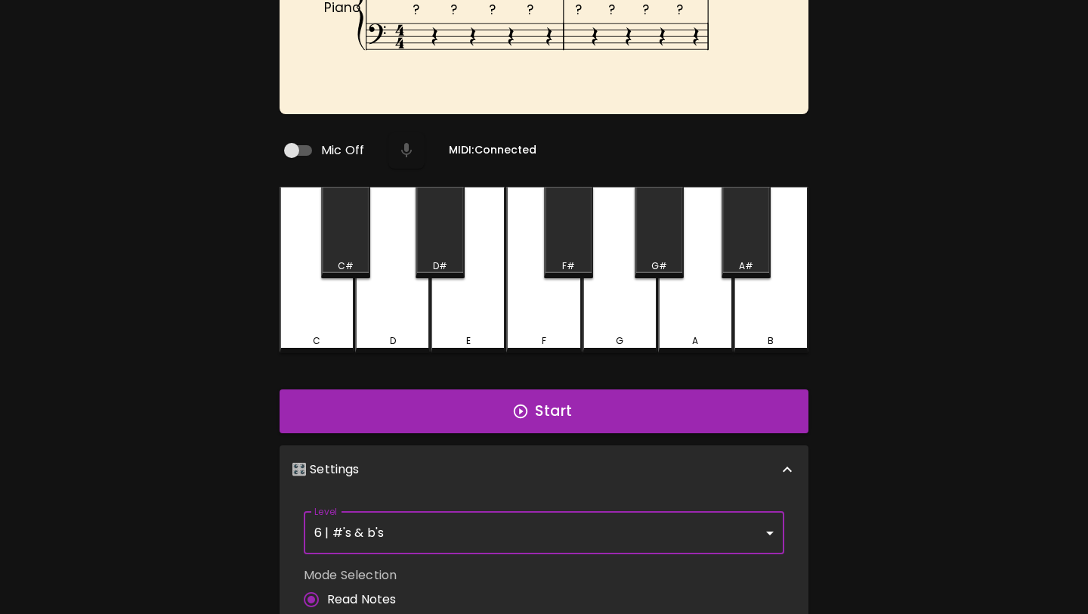
scroll to position [0, 0]
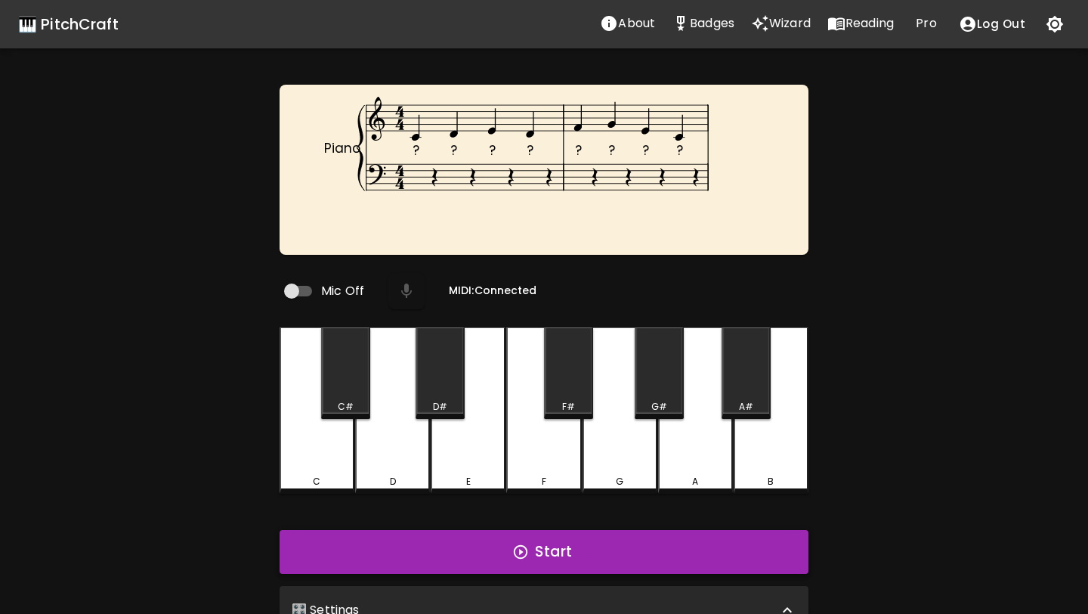
click at [521, 543] on icon "button" at bounding box center [520, 551] width 17 height 17
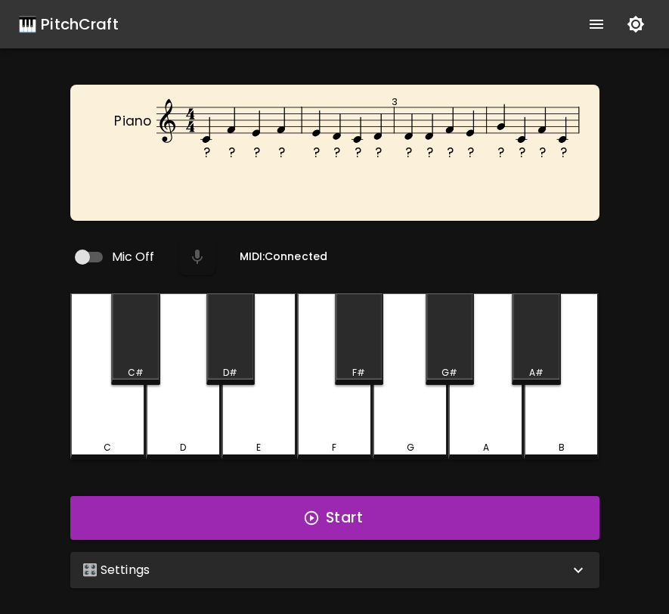
click at [456, 571] on div "🎛️ Settings" at bounding box center [325, 570] width 487 height 18
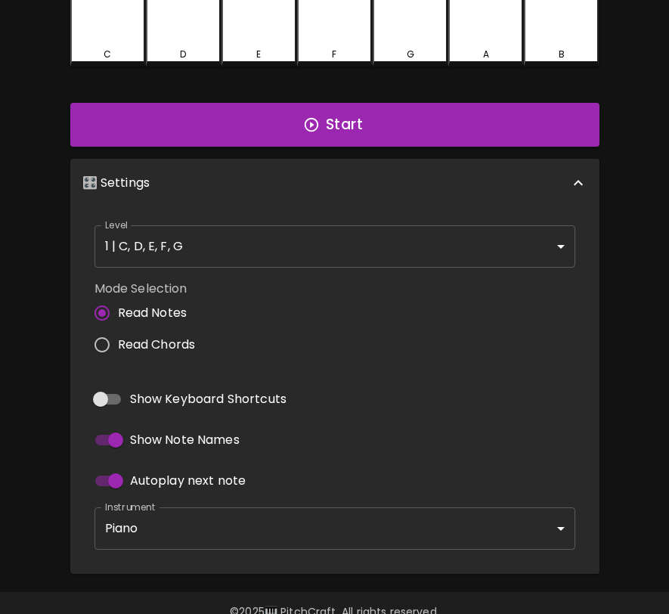
scroll to position [413, 0]
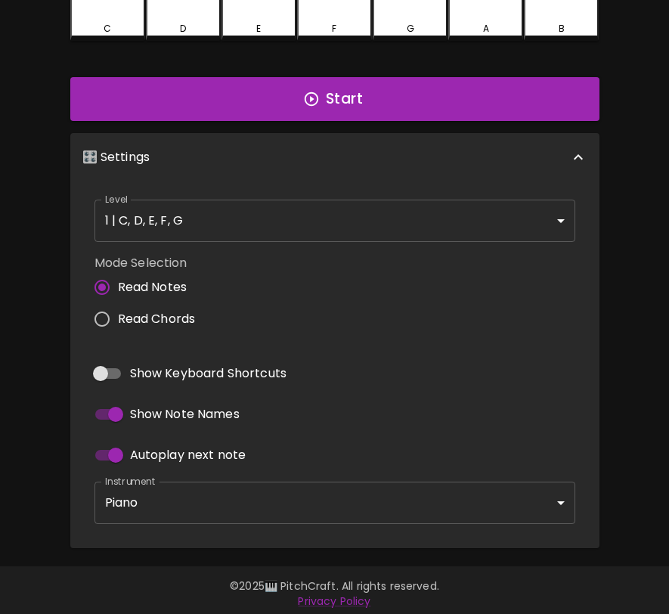
click at [321, 209] on body "🎹 PitchCraft About Badges Wizard Reading Pro Log Out ? ? ? ? ? ? ? ? ? ? ? ? ? …" at bounding box center [334, 103] width 669 height 1033
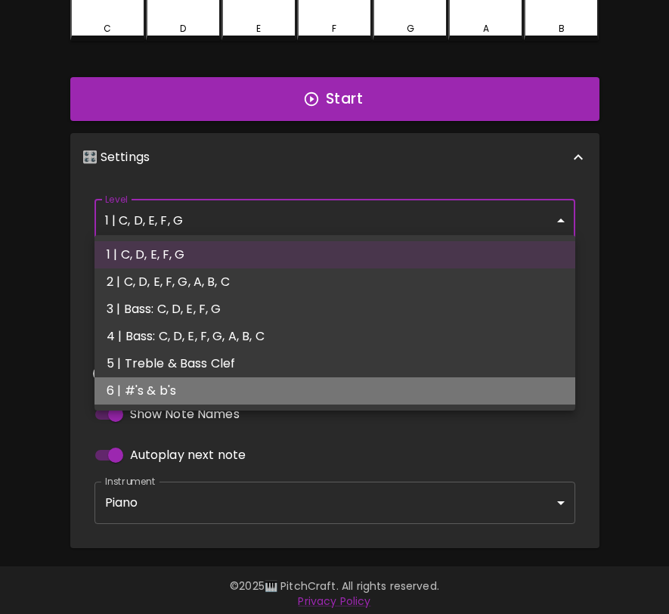
click at [284, 383] on li "6 | #'s & b's" at bounding box center [334, 390] width 481 height 27
type input "11"
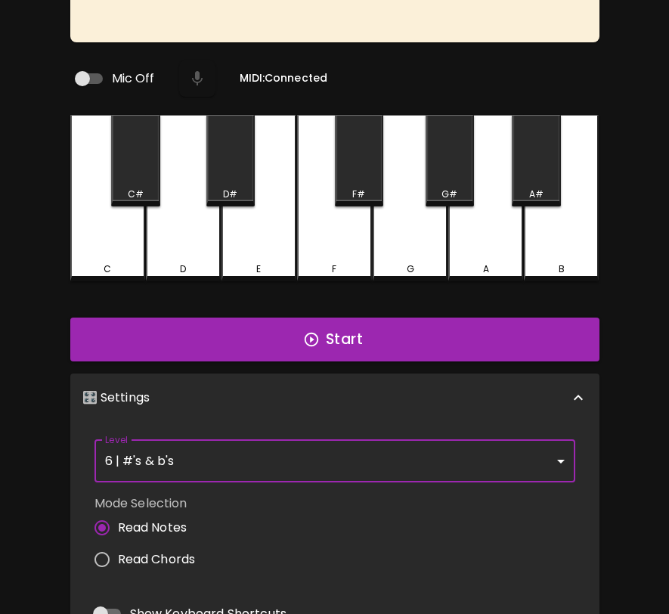
scroll to position [0, 0]
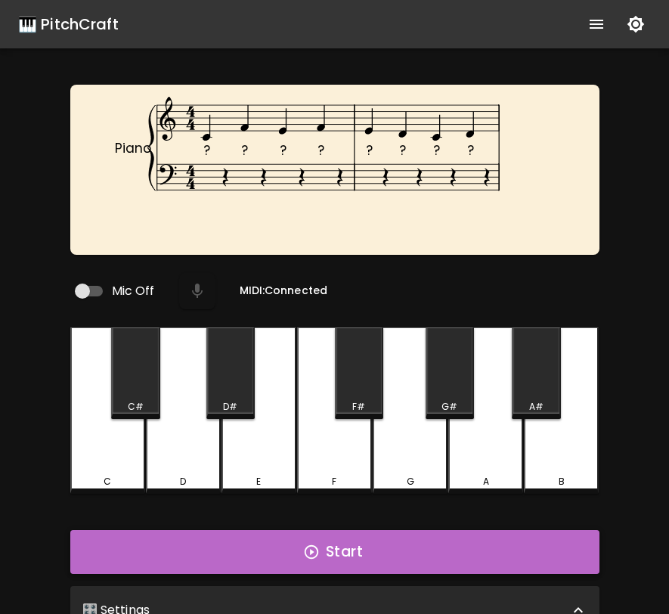
click at [410, 546] on button "Start" at bounding box center [334, 552] width 529 height 44
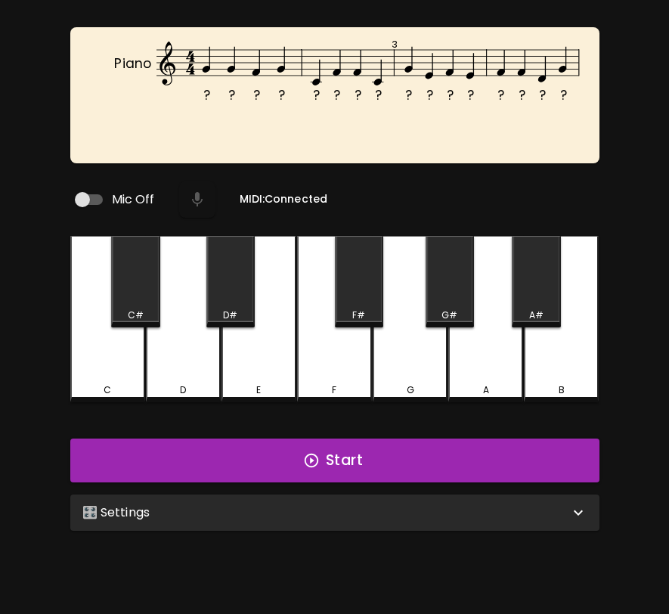
scroll to position [151, 0]
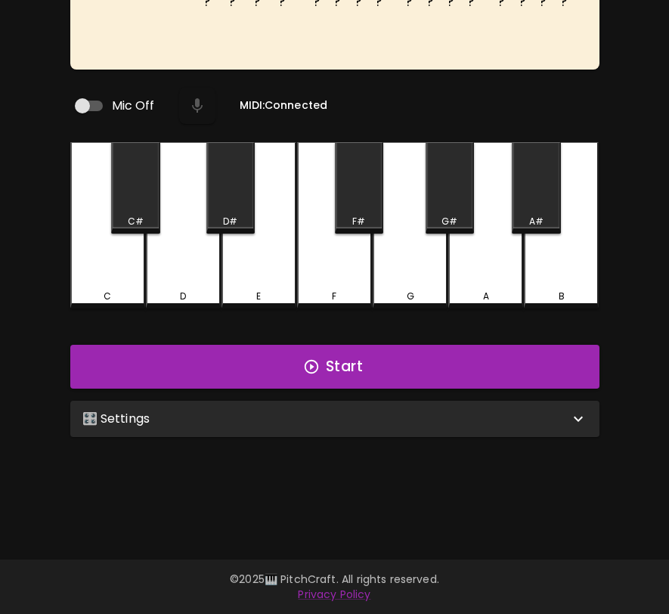
click at [574, 412] on icon at bounding box center [578, 419] width 18 height 18
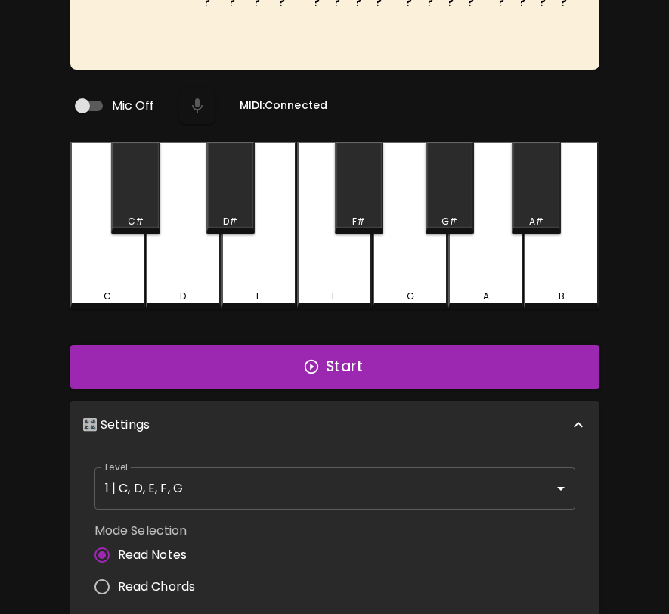
click at [511, 475] on body "🎹 PitchCraft About Badges Wizard Reading Pro Log Out ? ? ? ? ? ? ? ? ? ? ? ? ? …" at bounding box center [334, 365] width 669 height 1033
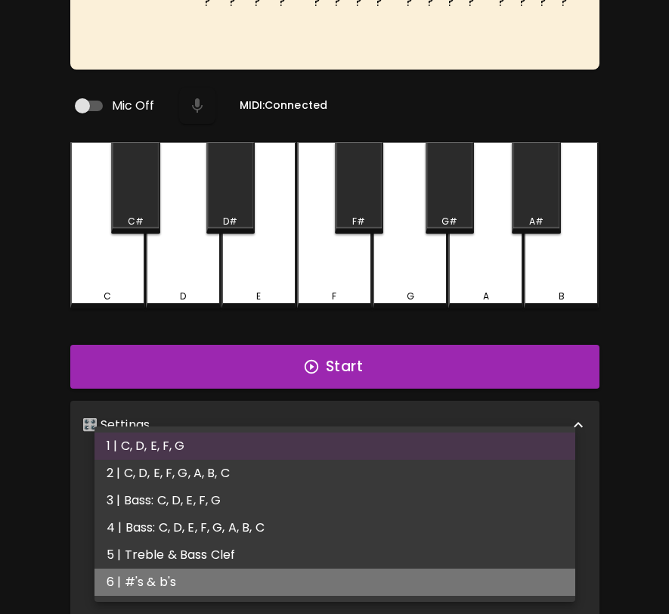
click at [490, 571] on li "6 | #'s & b's" at bounding box center [334, 581] width 481 height 27
type input "11"
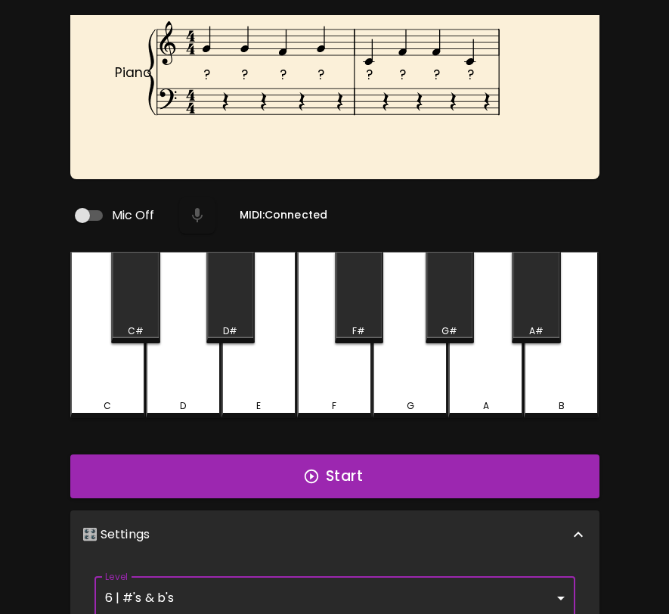
scroll to position [0, 0]
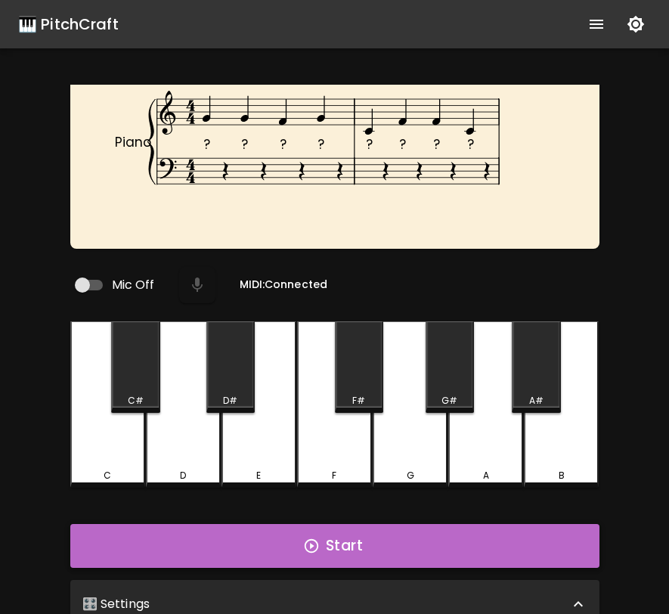
click at [537, 547] on button "Start" at bounding box center [334, 546] width 529 height 44
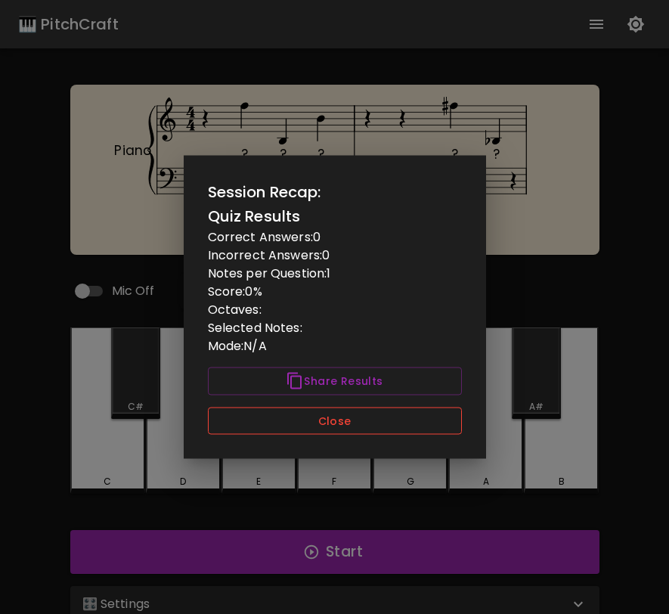
click at [406, 432] on button "Close" at bounding box center [335, 421] width 254 height 28
